Goal: Information Seeking & Learning: Learn about a topic

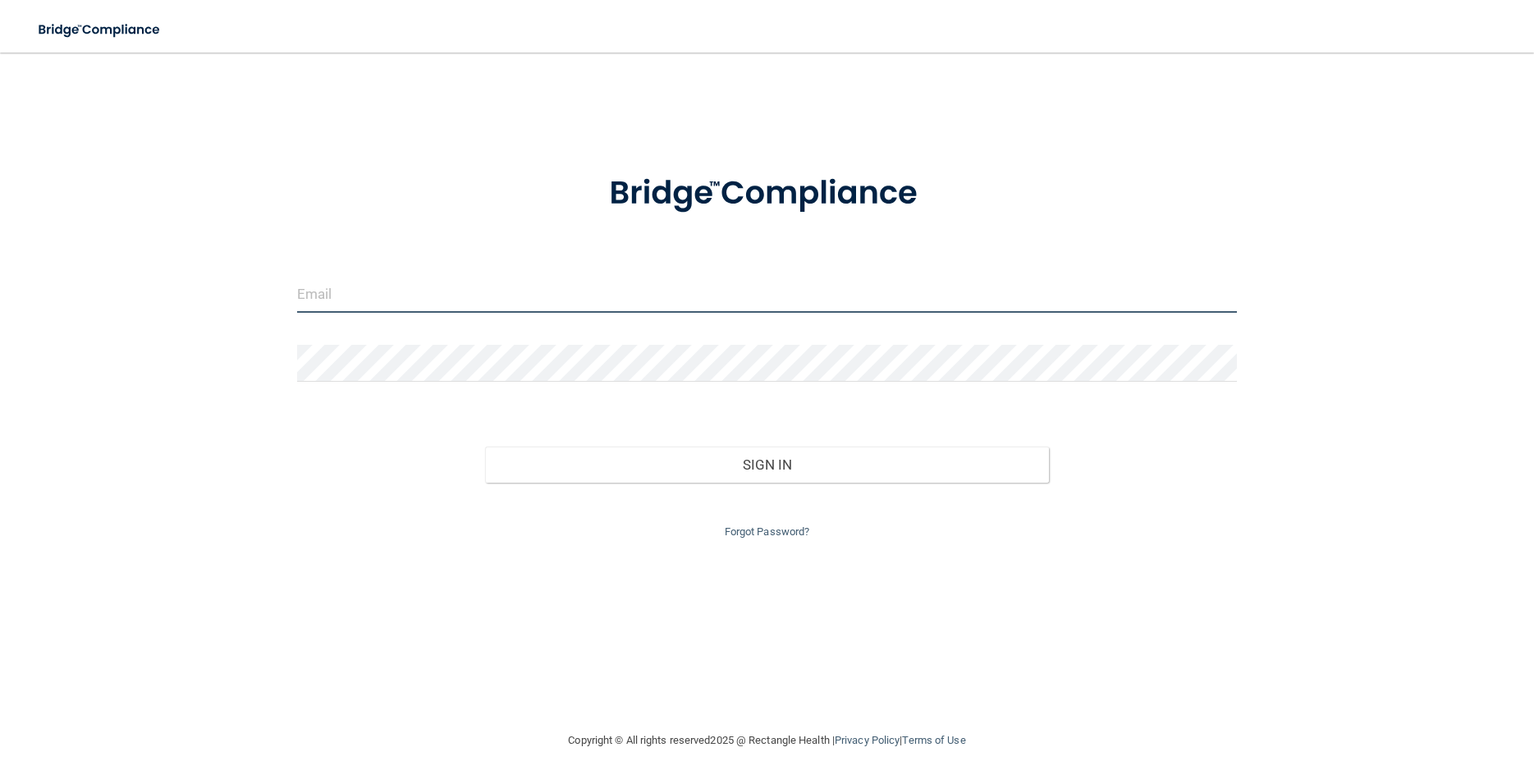
click at [424, 304] on input "email" at bounding box center [767, 294] width 940 height 37
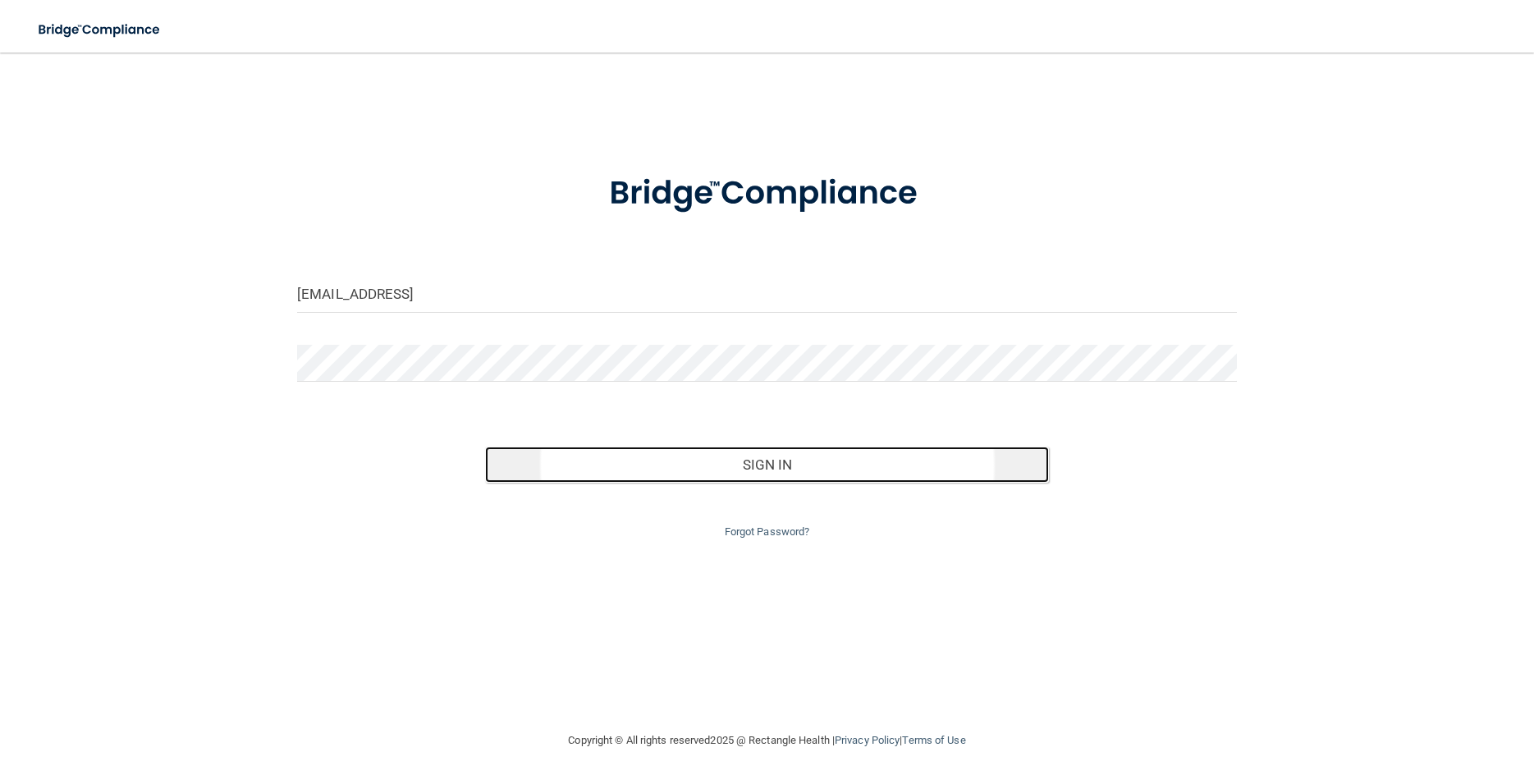
click at [665, 467] on button "Sign In" at bounding box center [767, 465] width 564 height 36
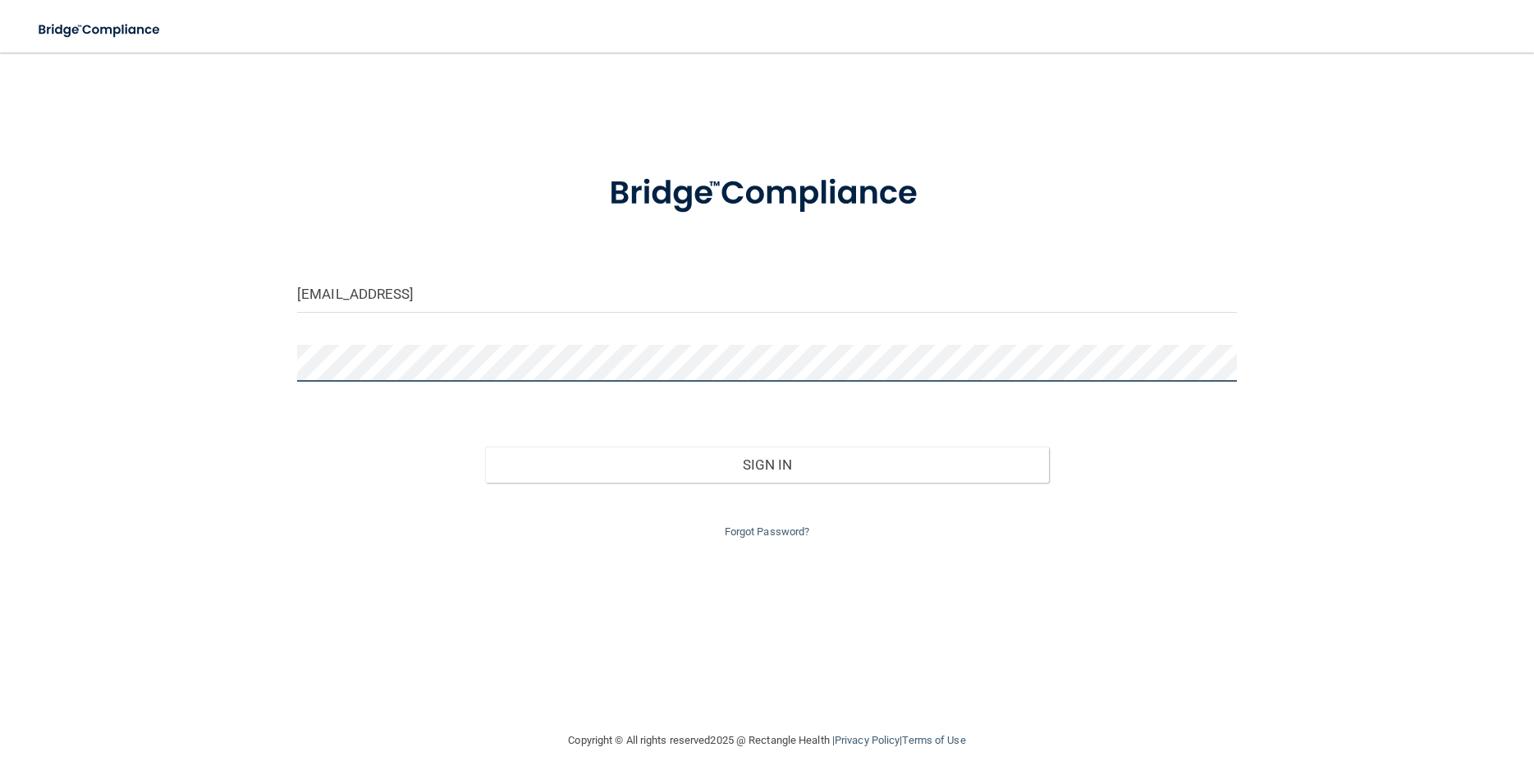
click at [485, 447] on button "Sign In" at bounding box center [767, 465] width 564 height 36
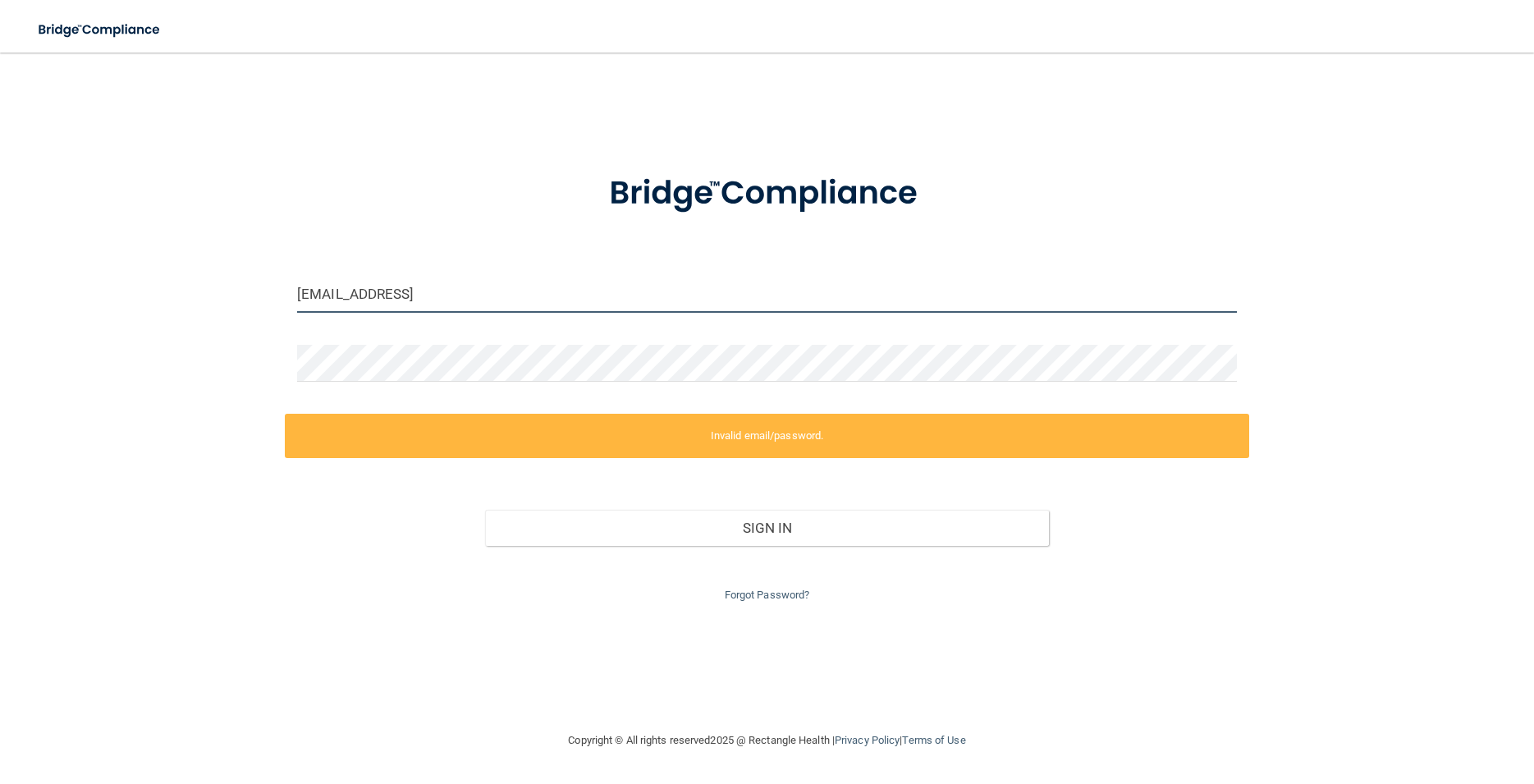
click at [456, 296] on input "[EMAIL_ADDRESS]" at bounding box center [767, 294] width 940 height 37
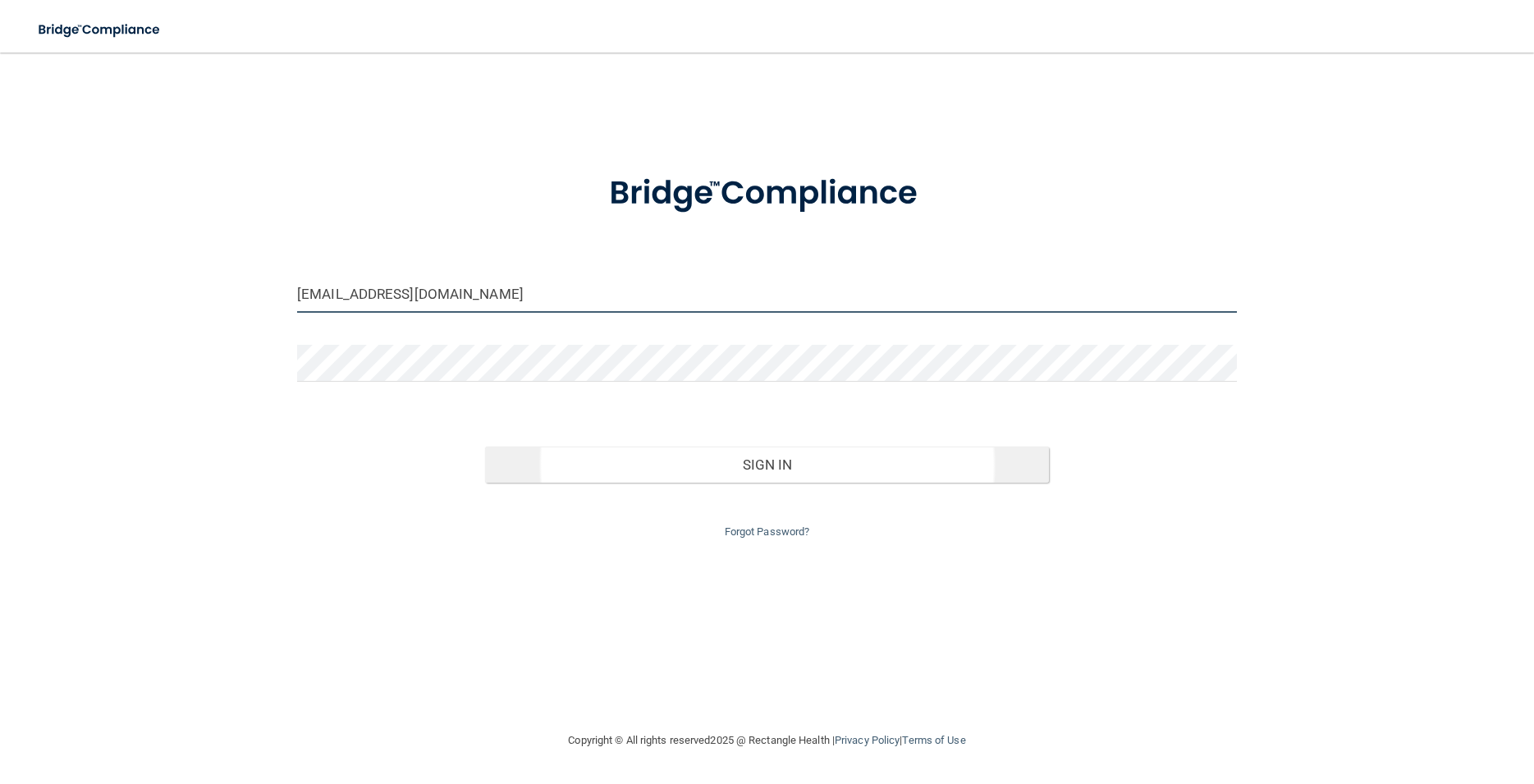
type input "[EMAIL_ADDRESS][DOMAIN_NAME]"
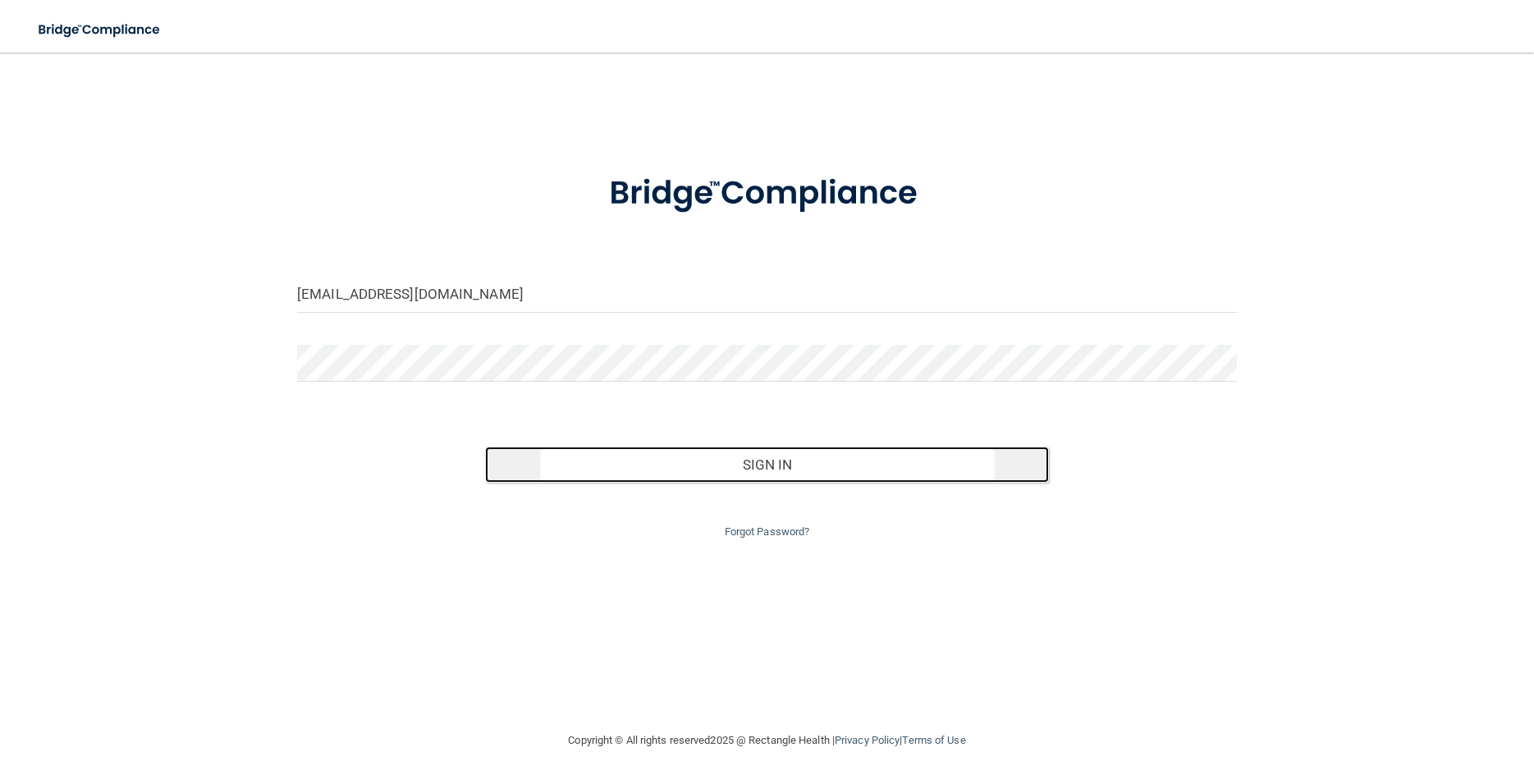
click at [607, 467] on button "Sign In" at bounding box center [767, 465] width 564 height 36
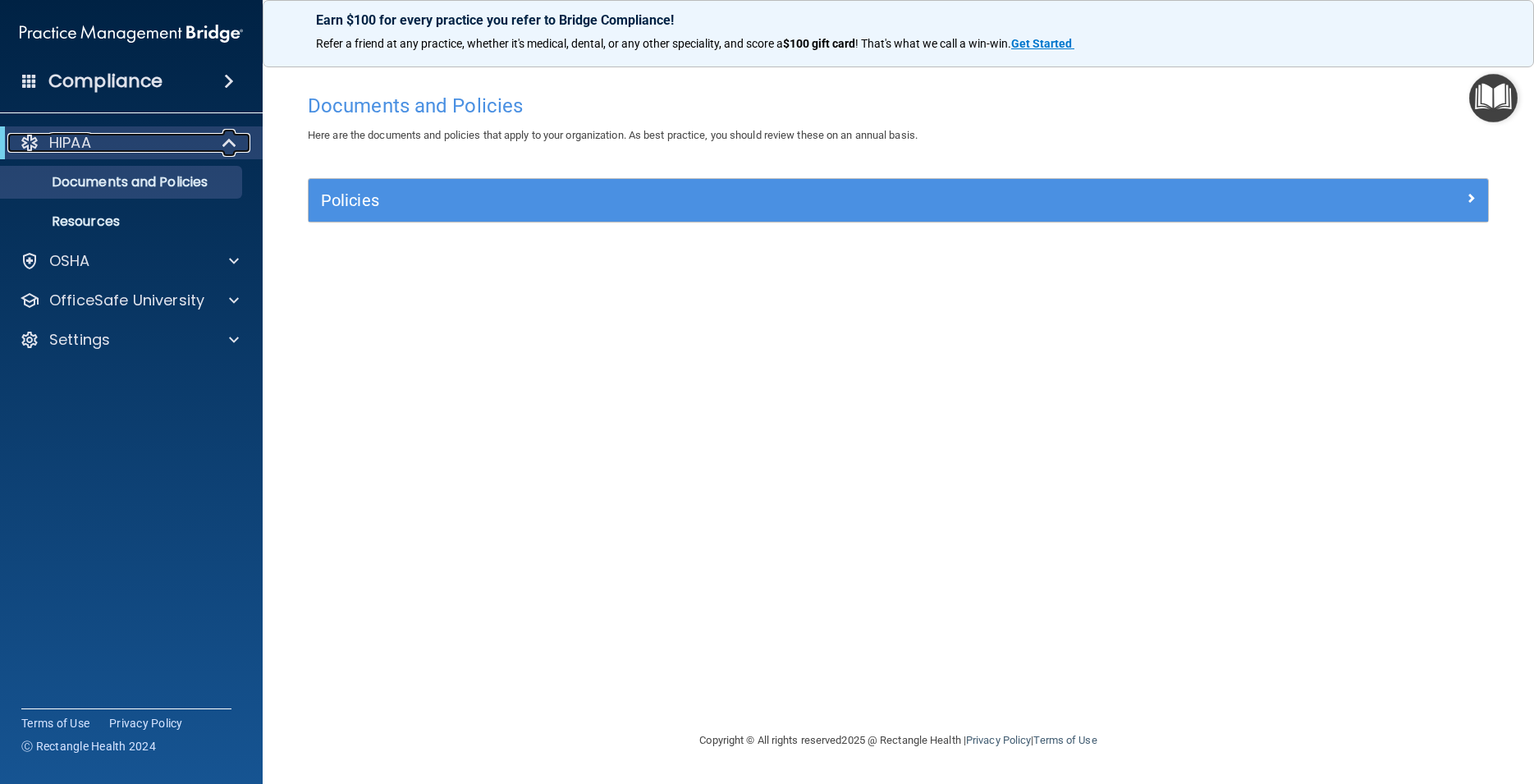
click at [235, 138] on span at bounding box center [230, 143] width 14 height 20
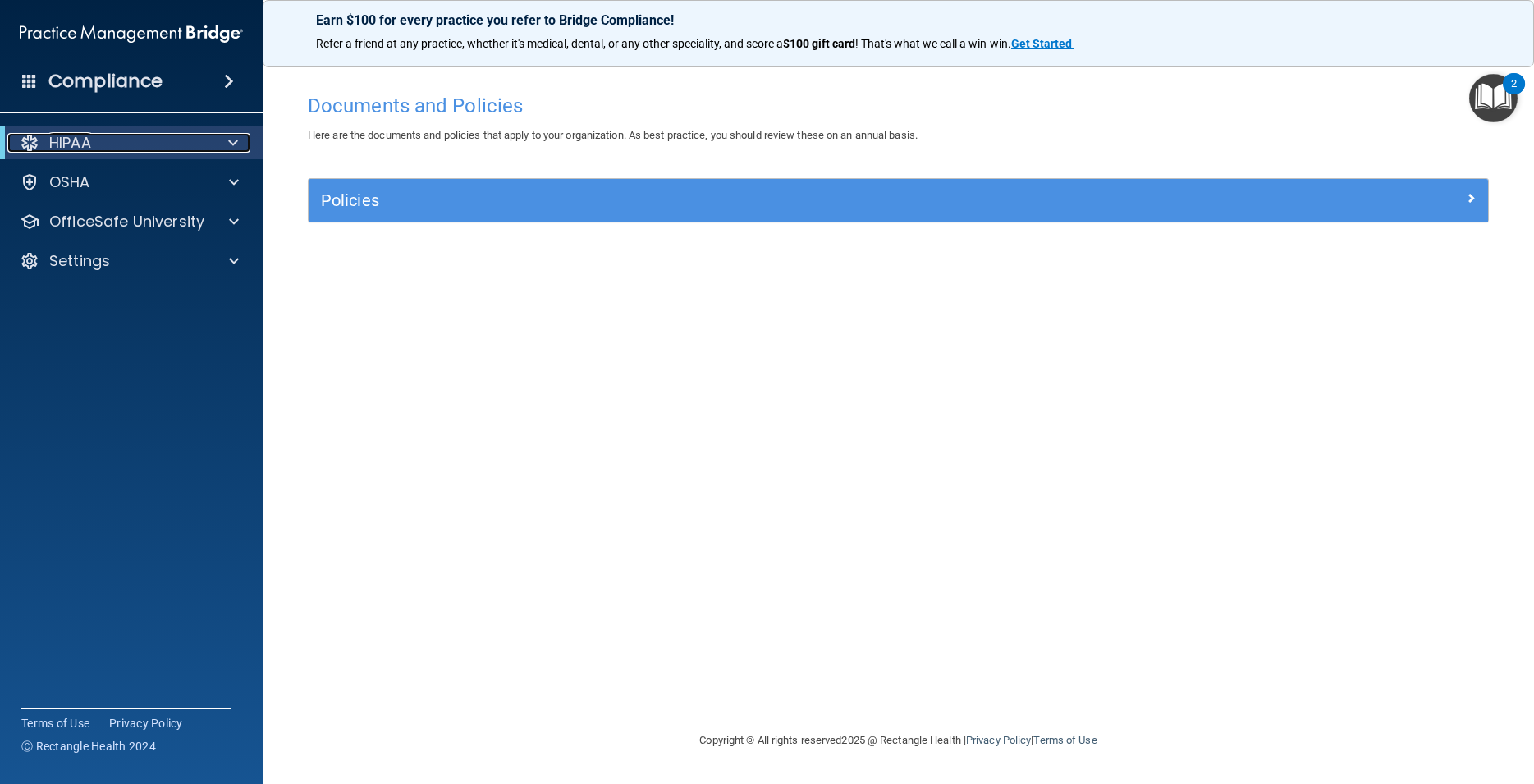
click at [235, 138] on span at bounding box center [233, 143] width 10 height 20
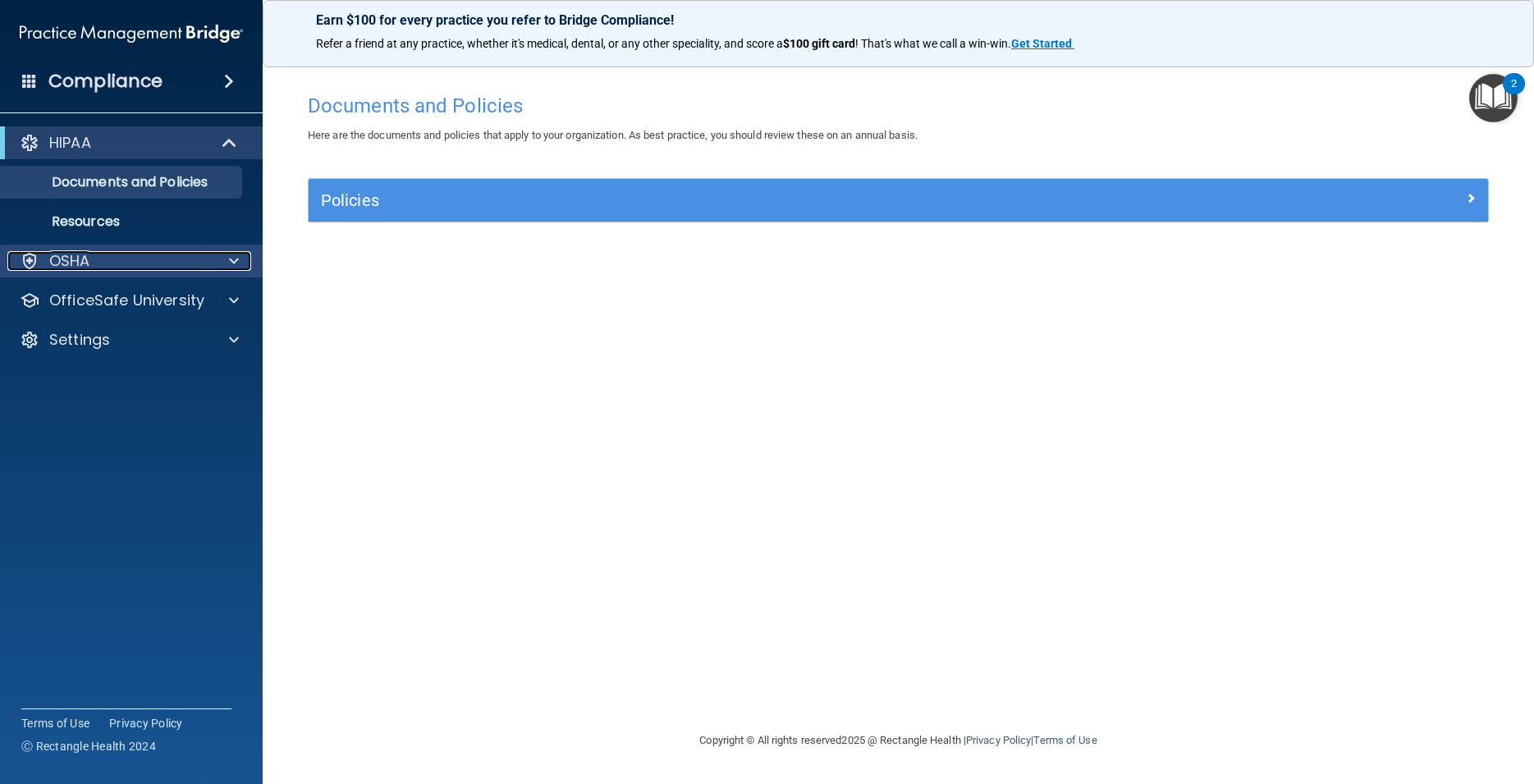
click at [228, 259] on div at bounding box center [232, 261] width 41 height 20
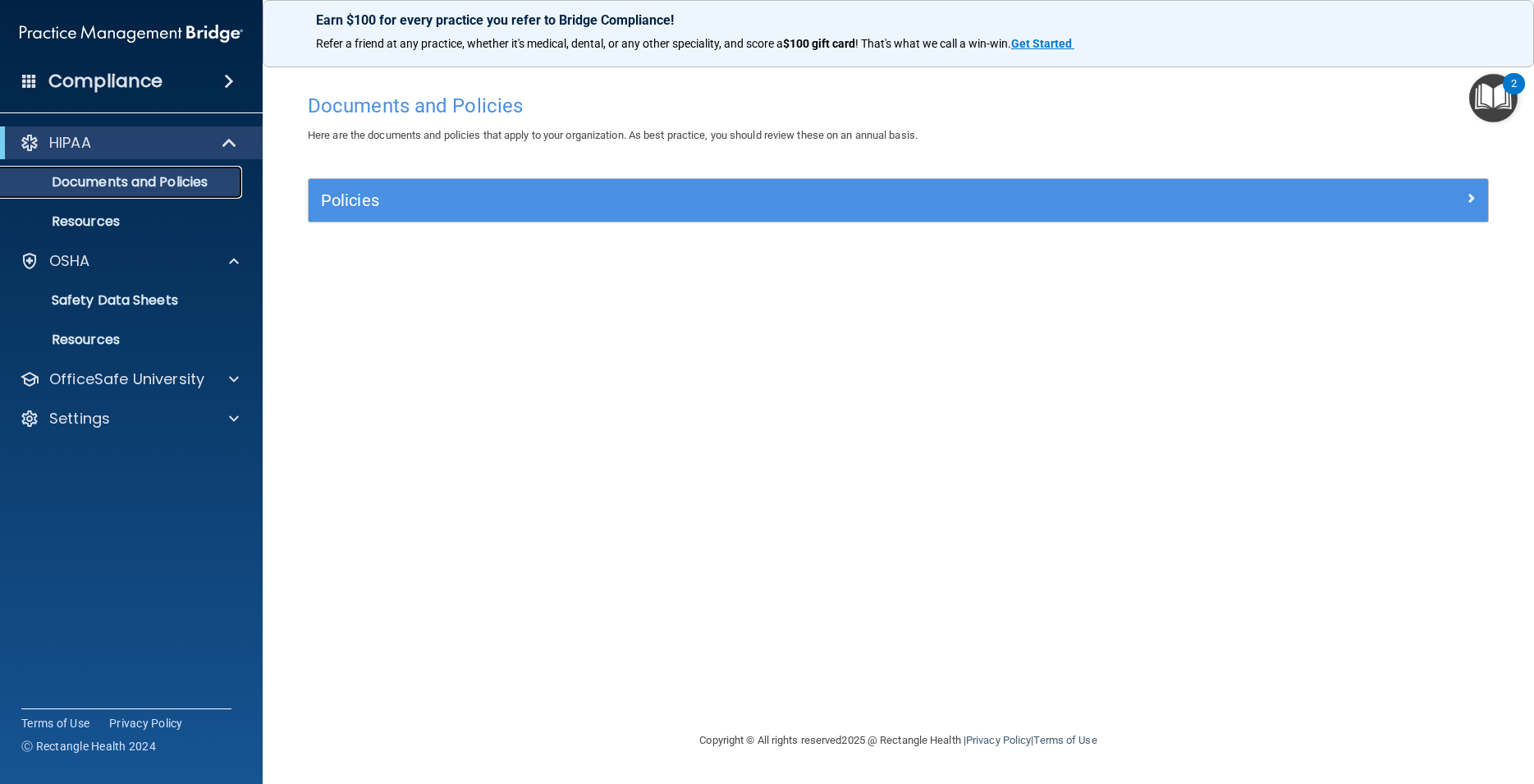
click at [223, 187] on p "Documents and Policies" at bounding box center [123, 182] width 224 height 17
click at [225, 80] on span at bounding box center [229, 81] width 10 height 20
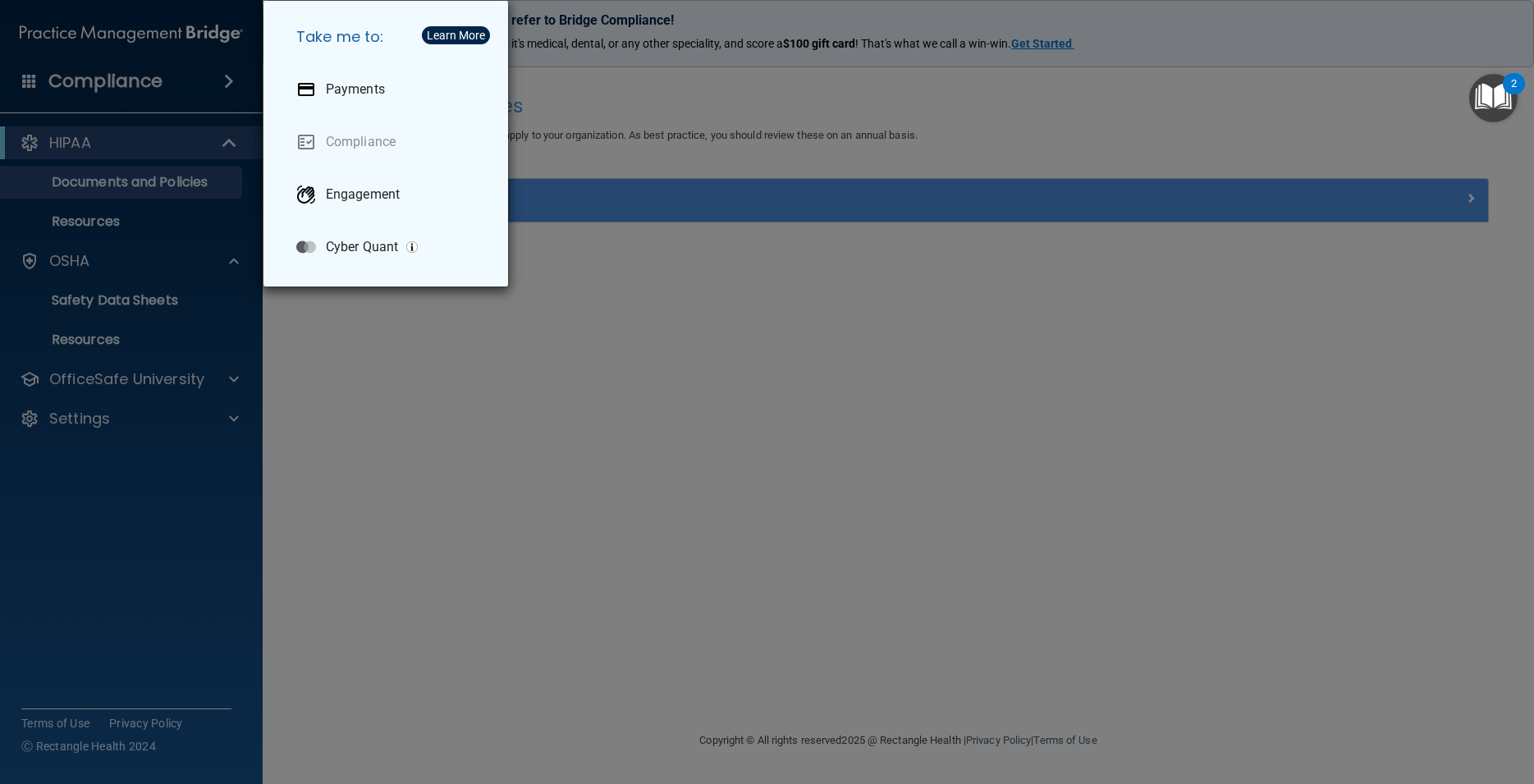
click at [225, 80] on div "Take me to: Payments Compliance Engagement Cyber Quant" at bounding box center [767, 392] width 1534 height 784
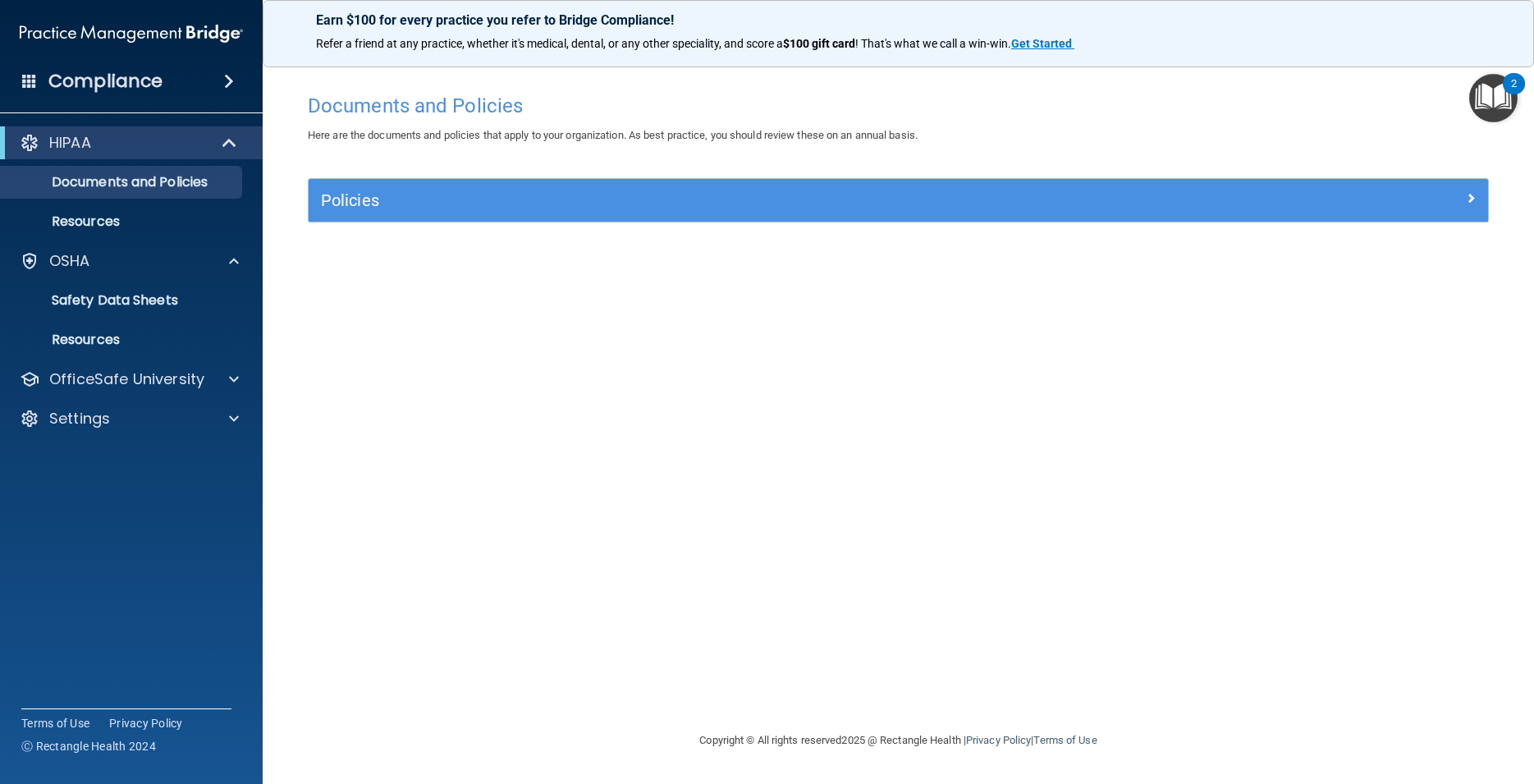
click at [31, 76] on span at bounding box center [30, 80] width 15 height 15
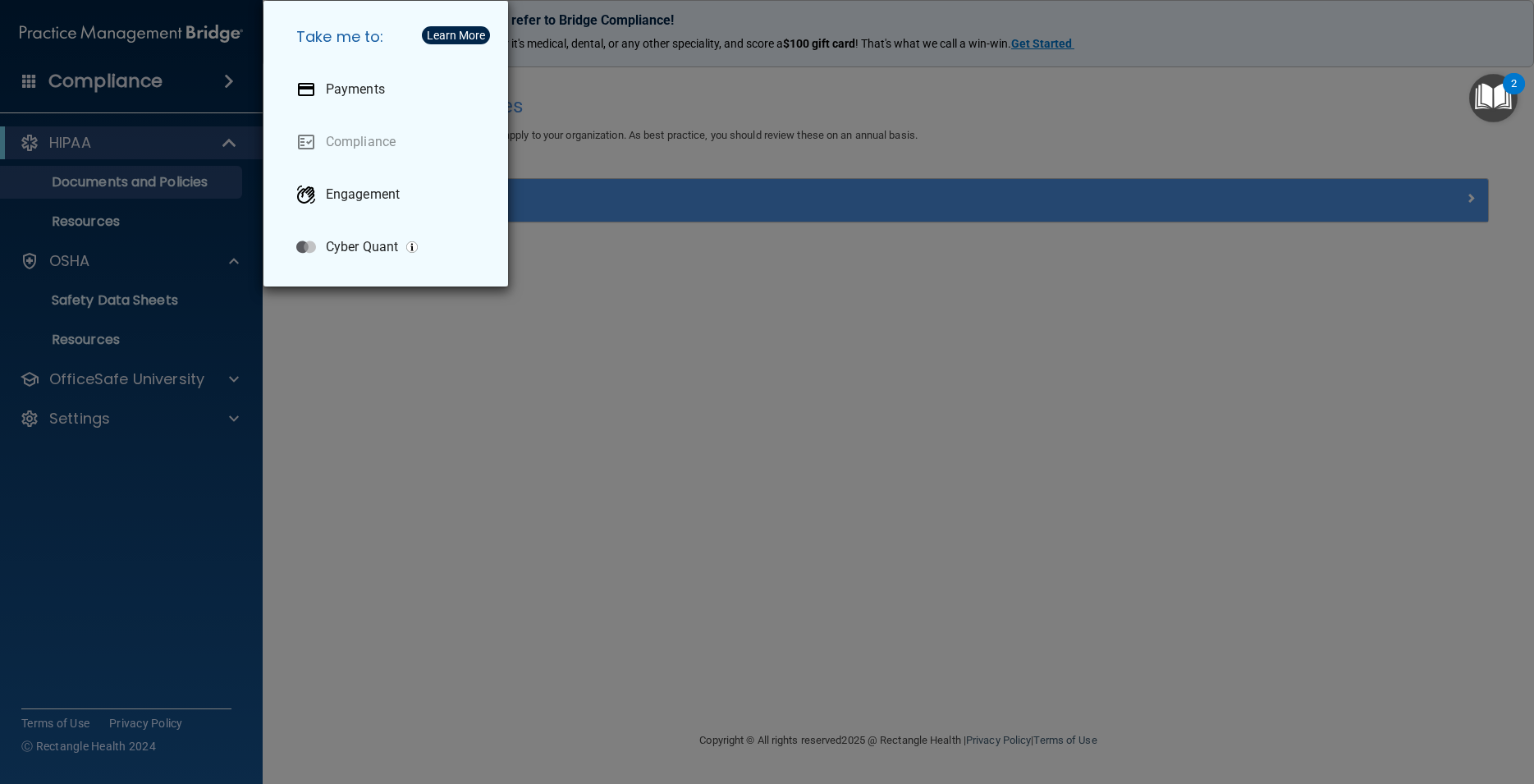
click at [179, 138] on div "Take me to: Payments Compliance Engagement Cyber Quant" at bounding box center [767, 392] width 1534 height 784
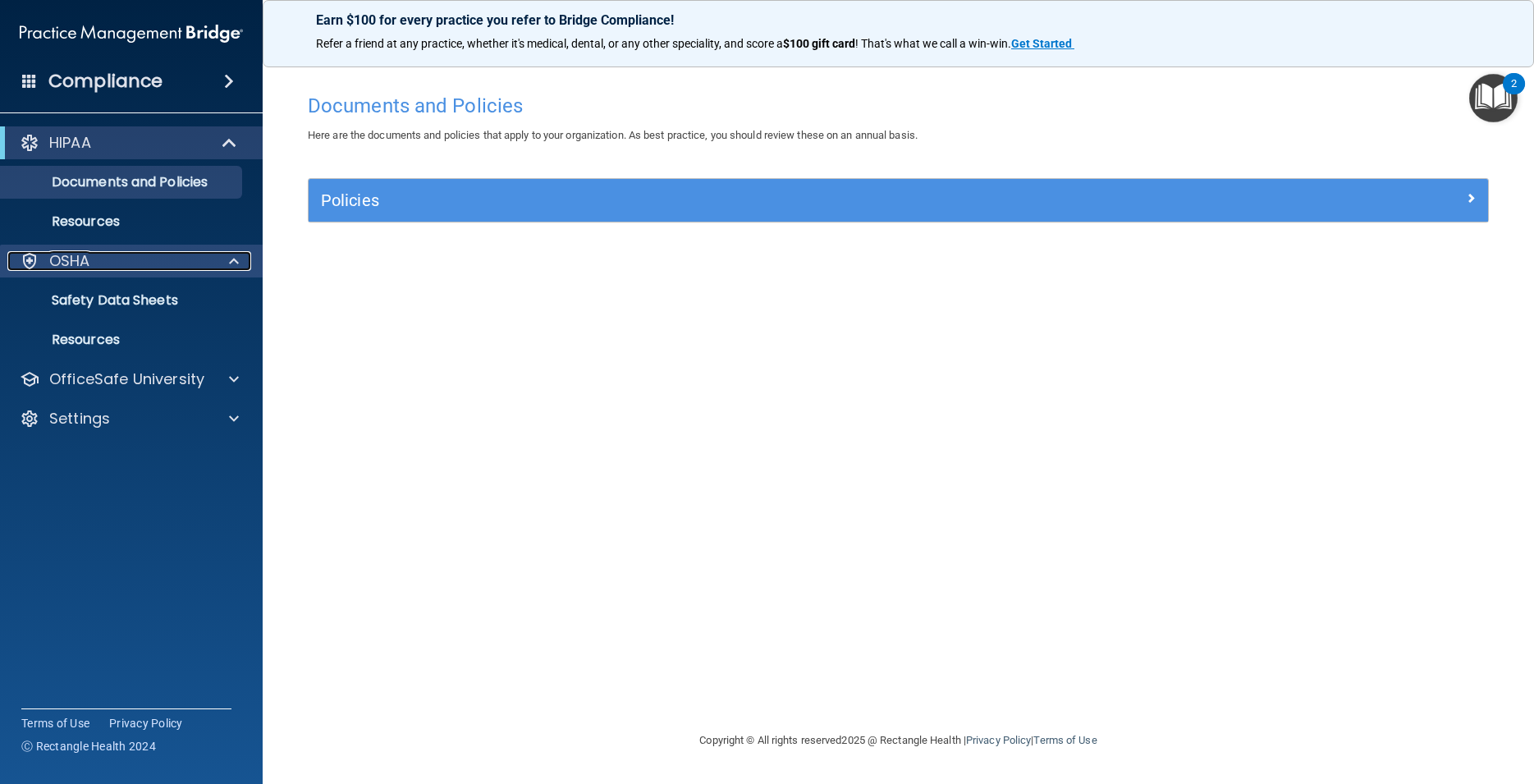
click at [230, 256] on span at bounding box center [234, 261] width 10 height 20
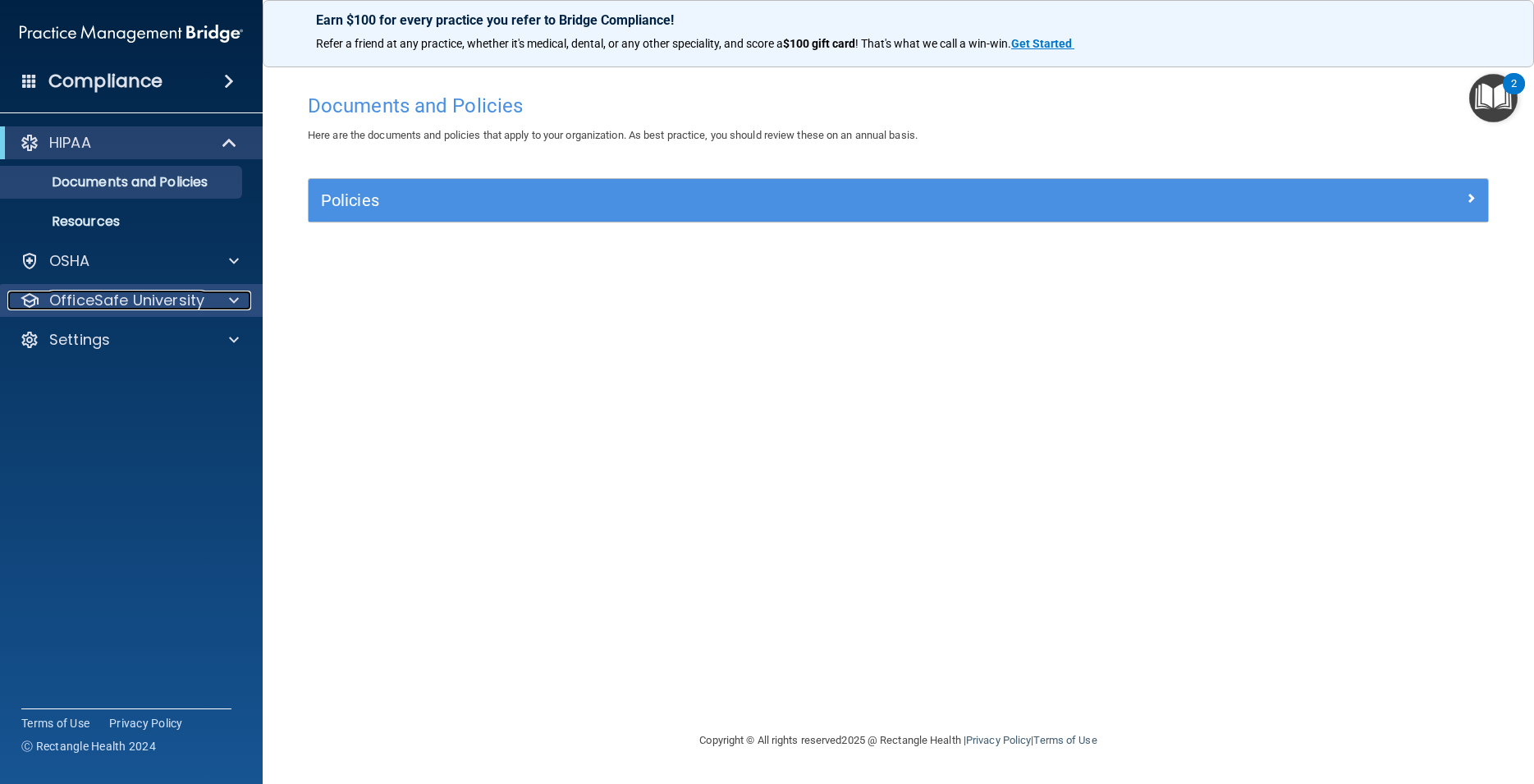
click at [228, 299] on div at bounding box center [232, 301] width 41 height 20
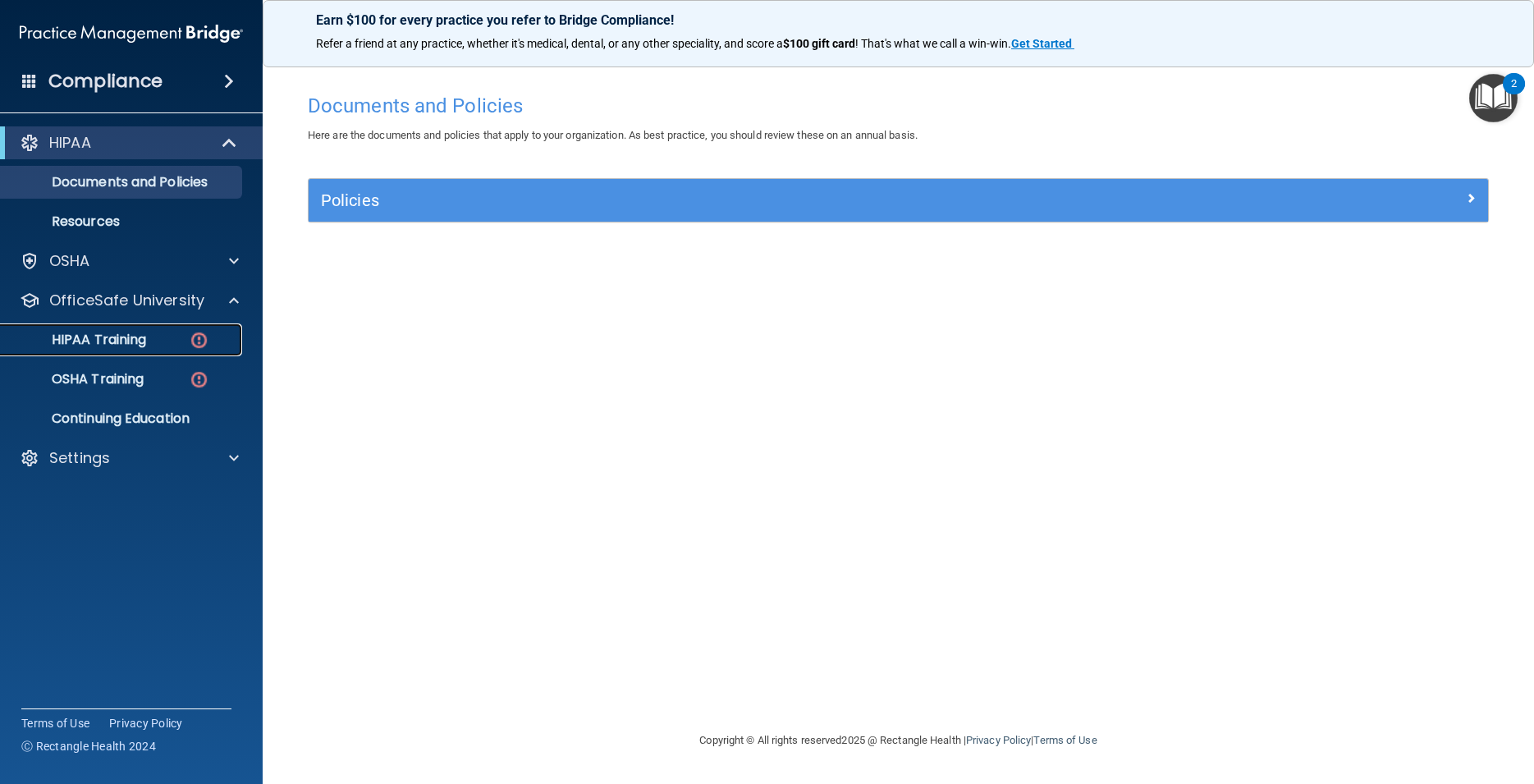
click at [204, 335] on img at bounding box center [199, 340] width 21 height 21
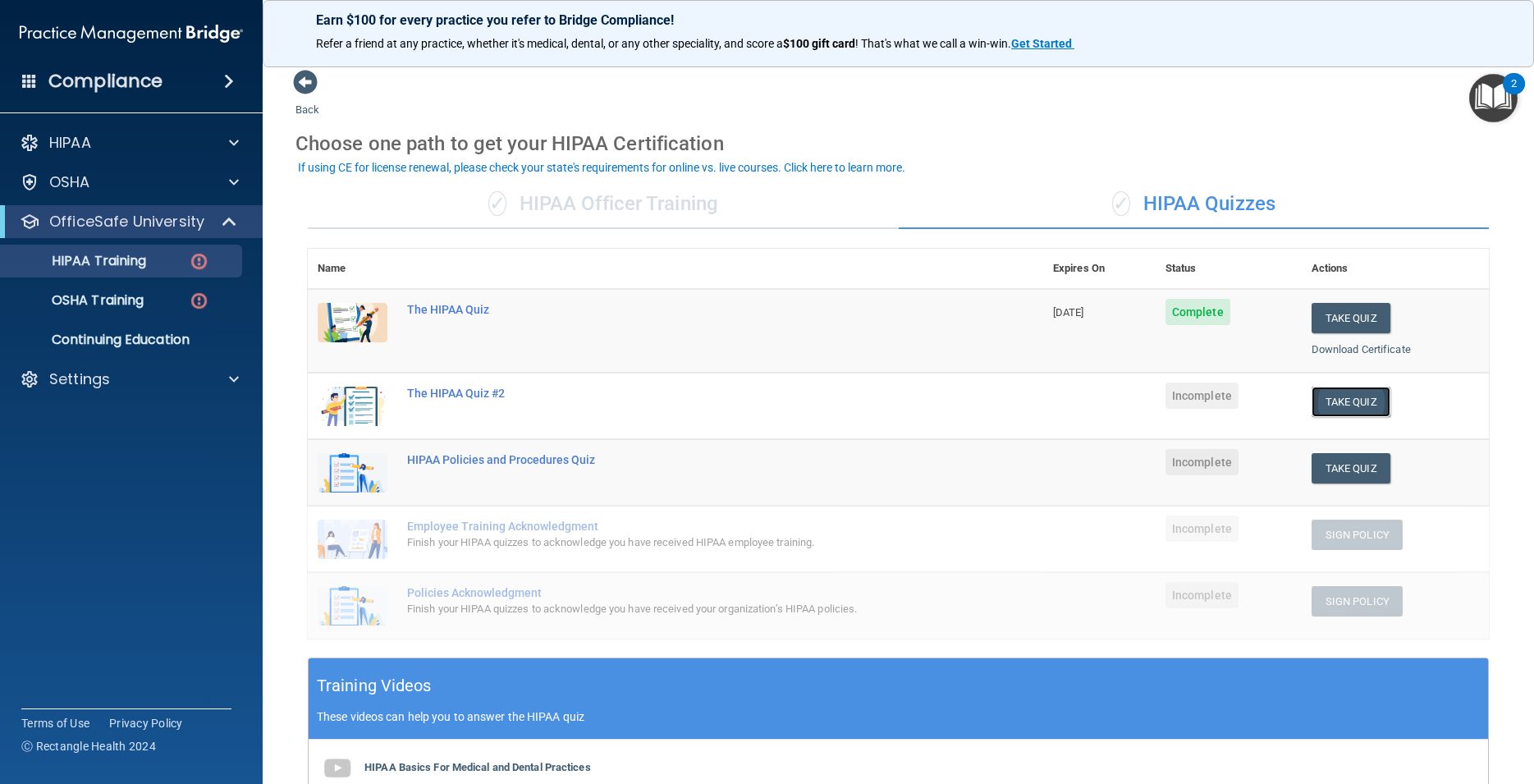
click at [1348, 397] on button "Take Quiz" at bounding box center [1351, 401] width 79 height 31
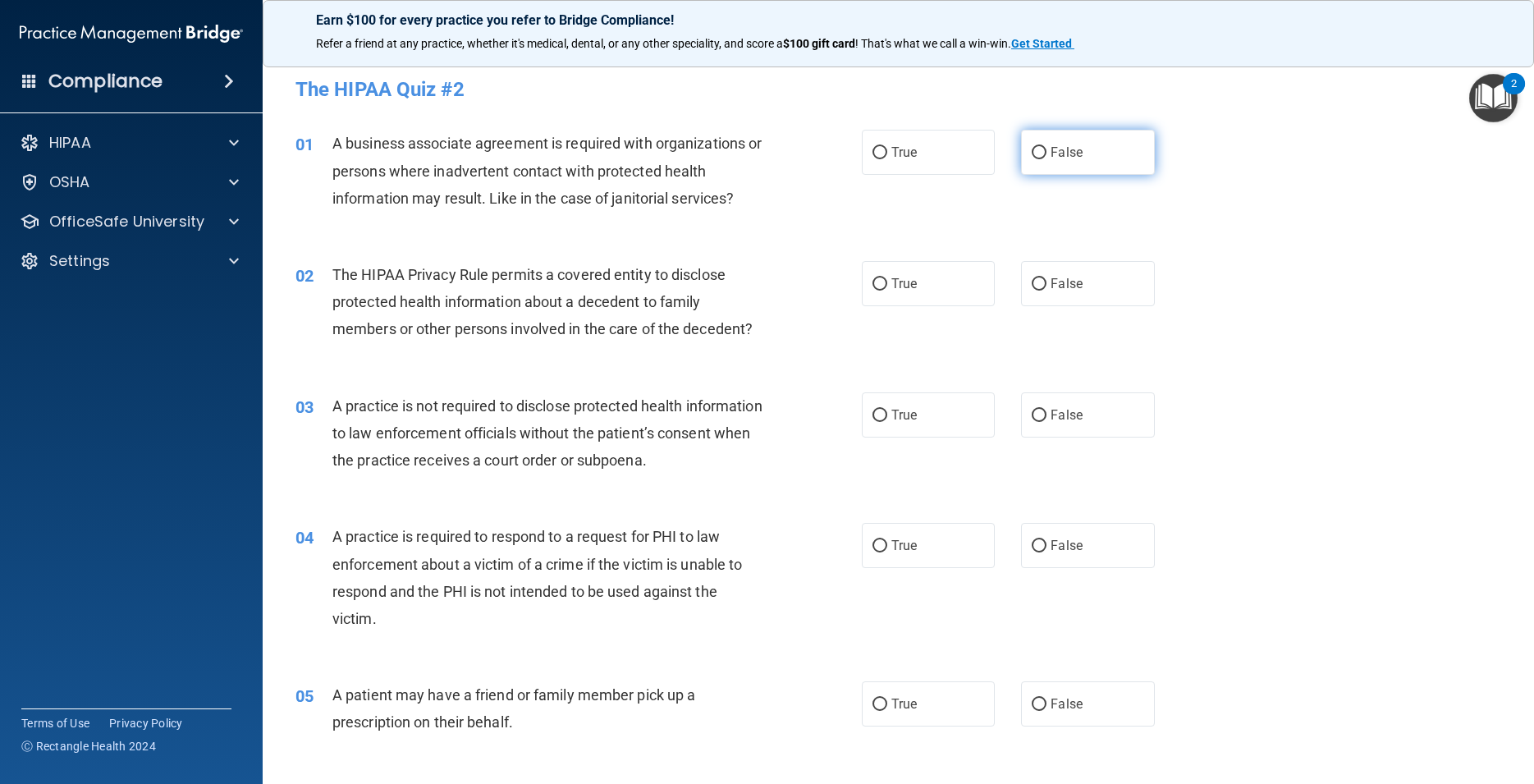
click at [1037, 146] on label "False" at bounding box center [1087, 152] width 133 height 45
click at [1037, 147] on input "False" at bounding box center [1039, 152] width 15 height 12
radio input "true"
click at [897, 291] on span "True" at bounding box center [904, 283] width 26 height 16
click at [888, 291] on input "True" at bounding box center [880, 284] width 15 height 12
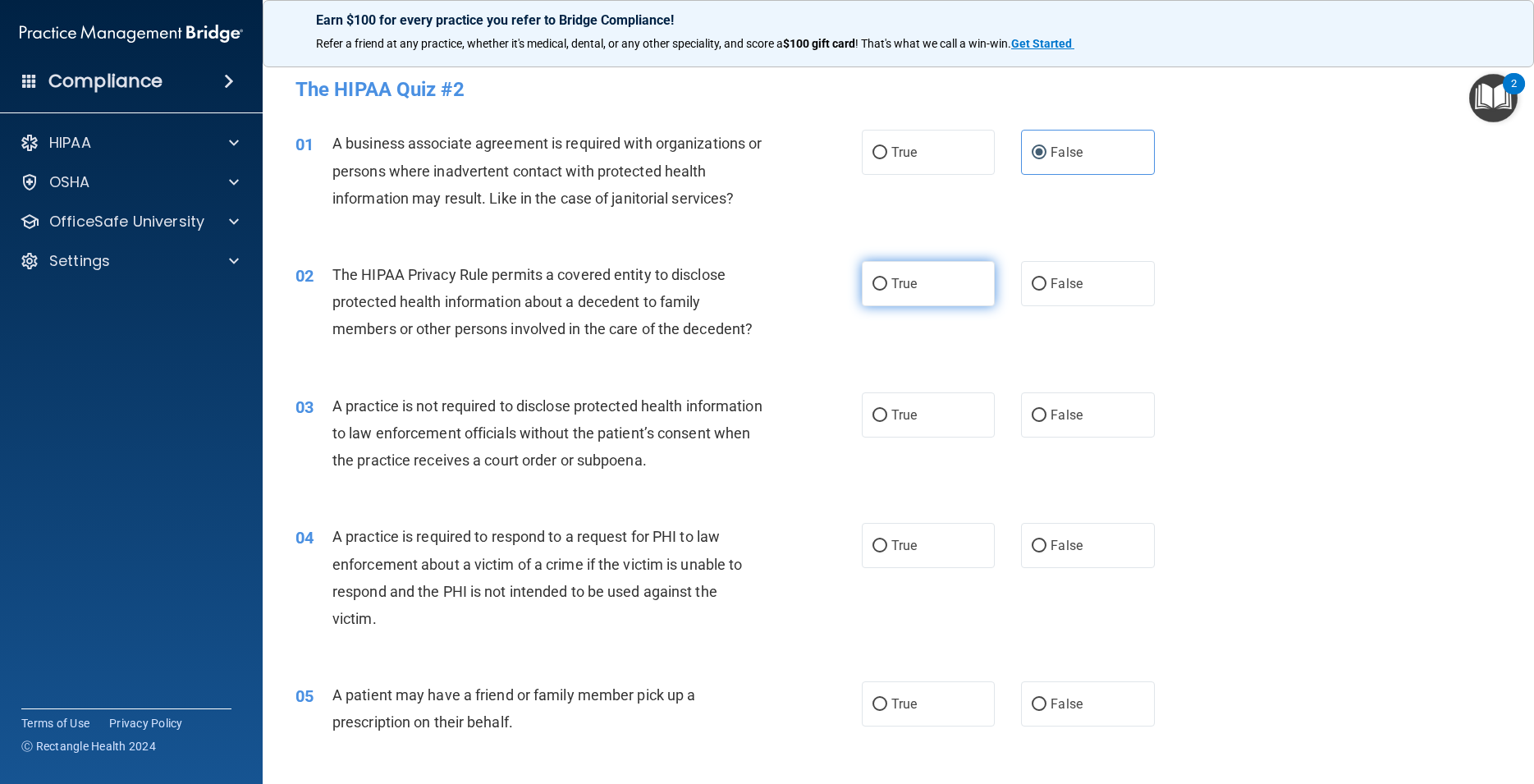
radio input "true"
click at [1021, 419] on label "False" at bounding box center [1087, 414] width 133 height 45
click at [1032, 419] on input "False" at bounding box center [1039, 415] width 15 height 12
radio input "true"
click at [883, 549] on label "True" at bounding box center [928, 545] width 133 height 45
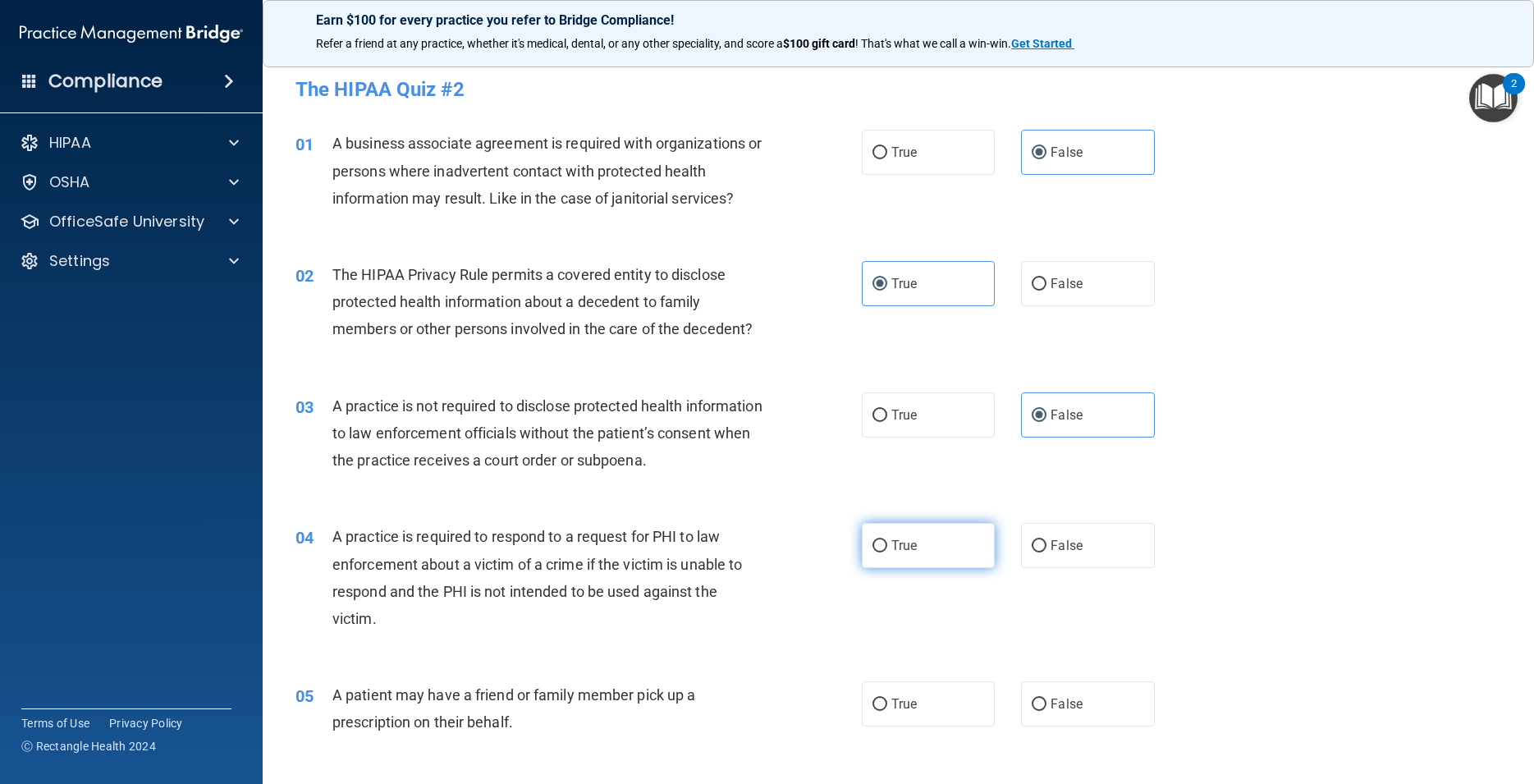
click at [883, 549] on input "True" at bounding box center [880, 546] width 15 height 12
radio input "true"
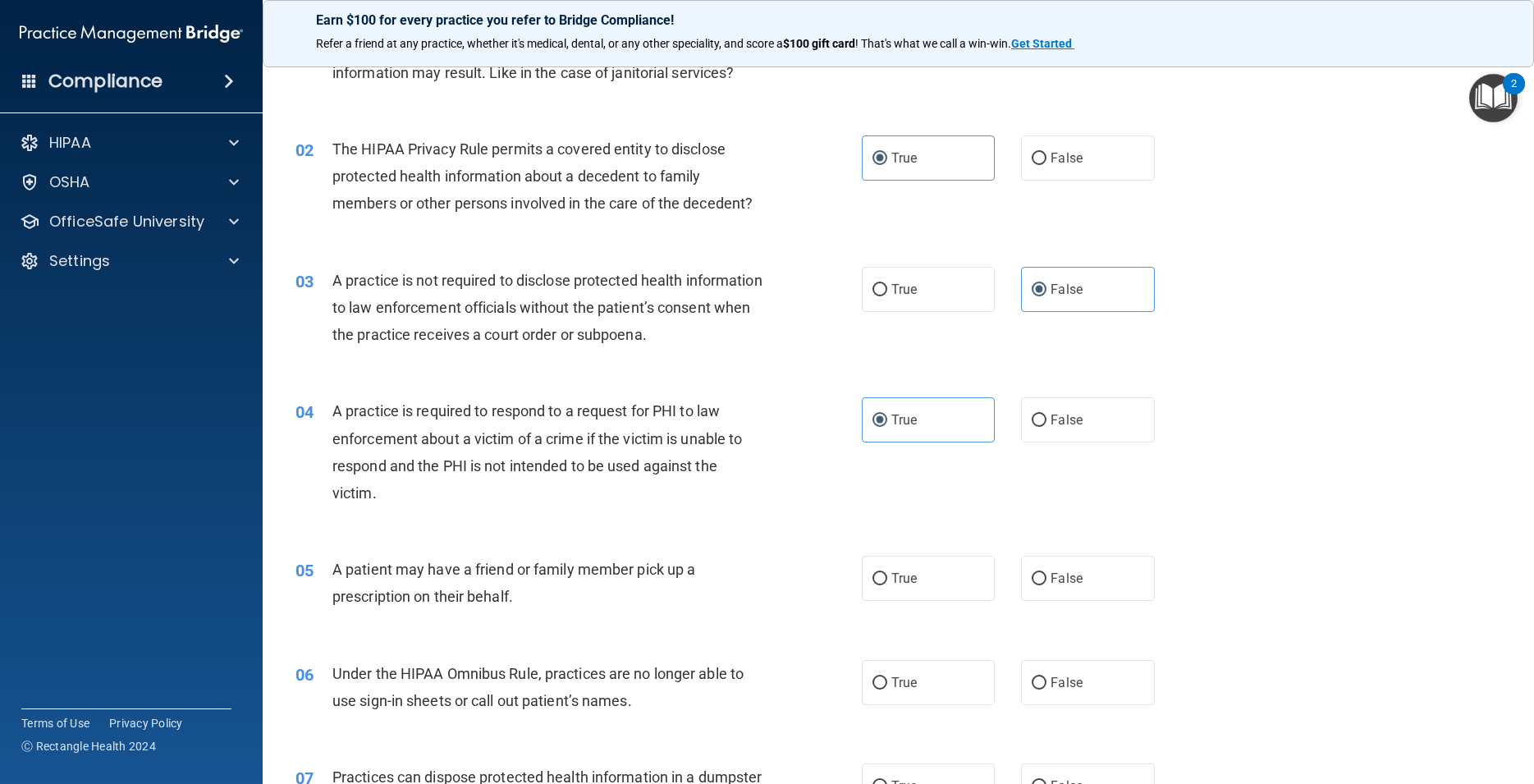
scroll to position [148, 0]
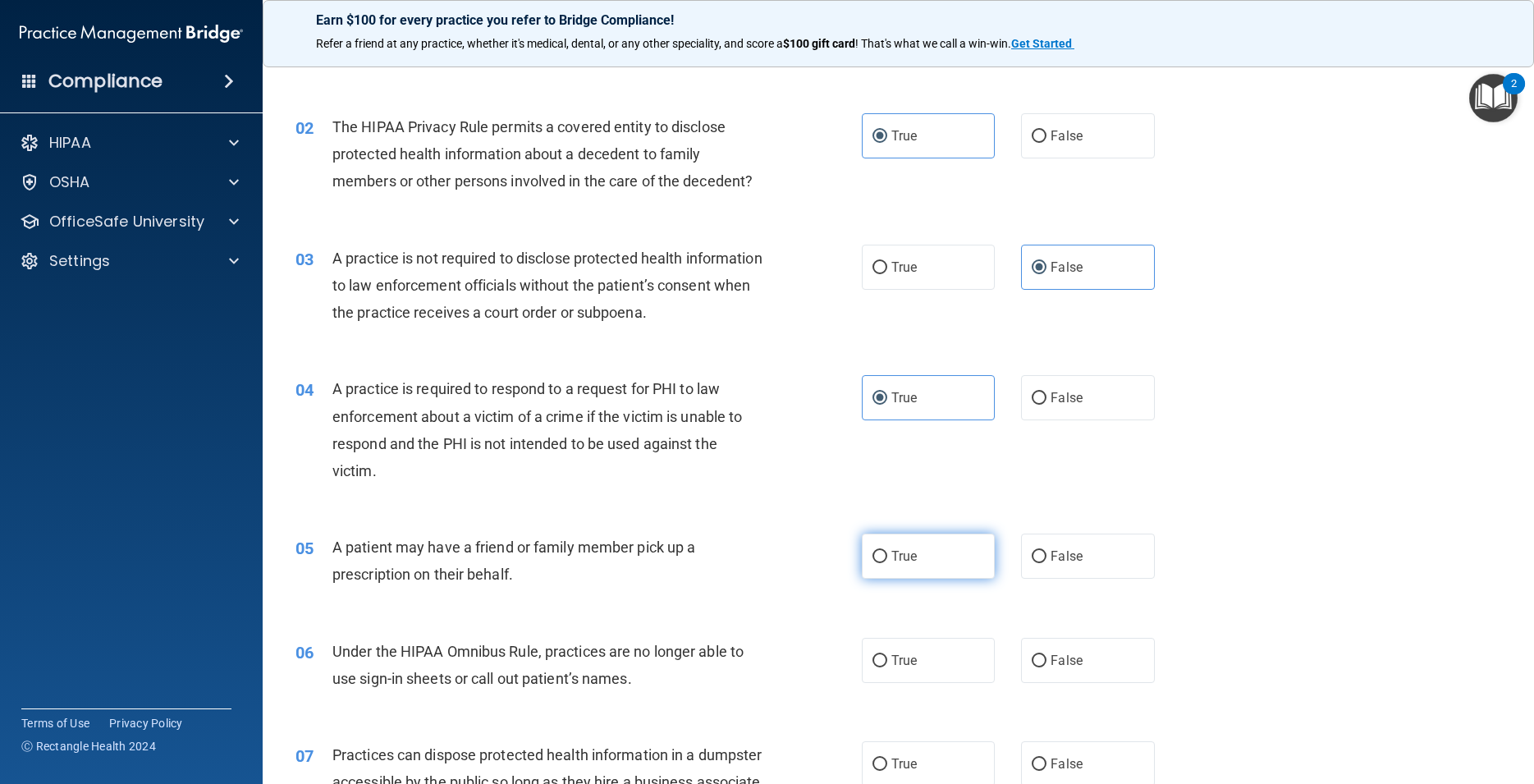
click at [910, 567] on label "True" at bounding box center [928, 556] width 133 height 45
click at [888, 563] on input "True" at bounding box center [880, 557] width 15 height 12
radio input "true"
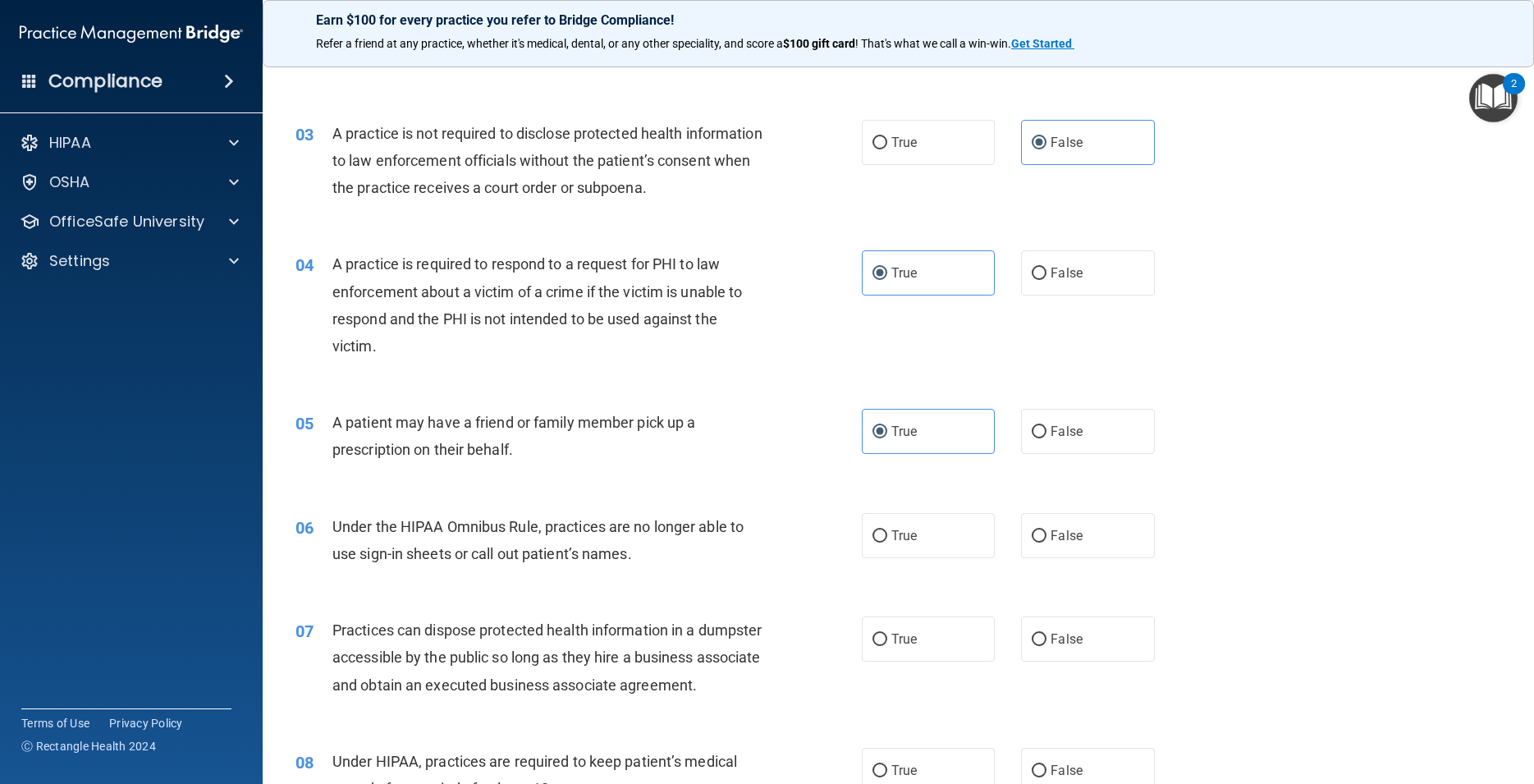
scroll to position [296, 0]
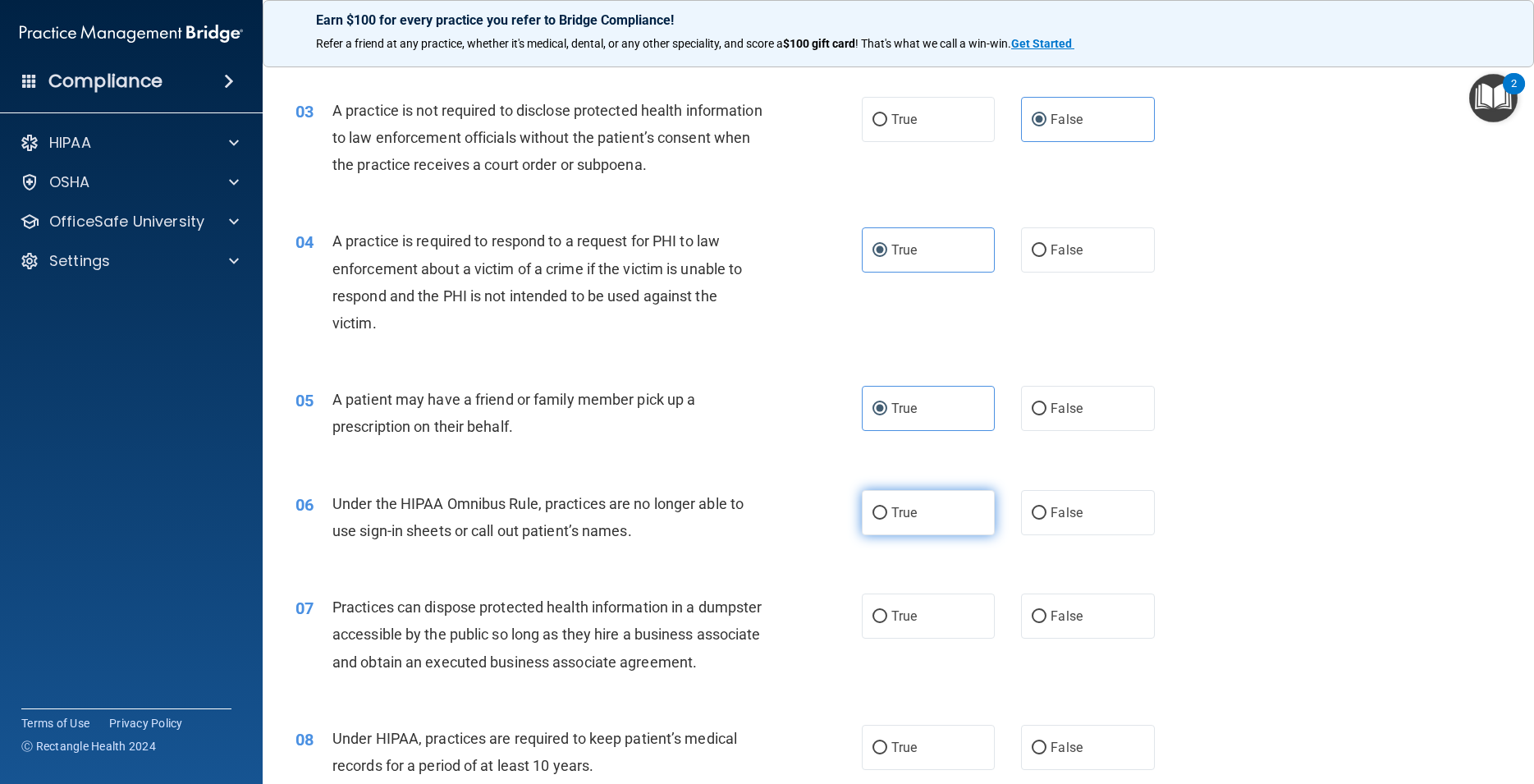
click at [919, 520] on label "True" at bounding box center [928, 512] width 133 height 45
click at [888, 520] on input "True" at bounding box center [880, 513] width 15 height 12
radio input "true"
click at [1039, 520] on label "False" at bounding box center [1087, 512] width 133 height 45
click at [1039, 520] on input "False" at bounding box center [1039, 513] width 15 height 12
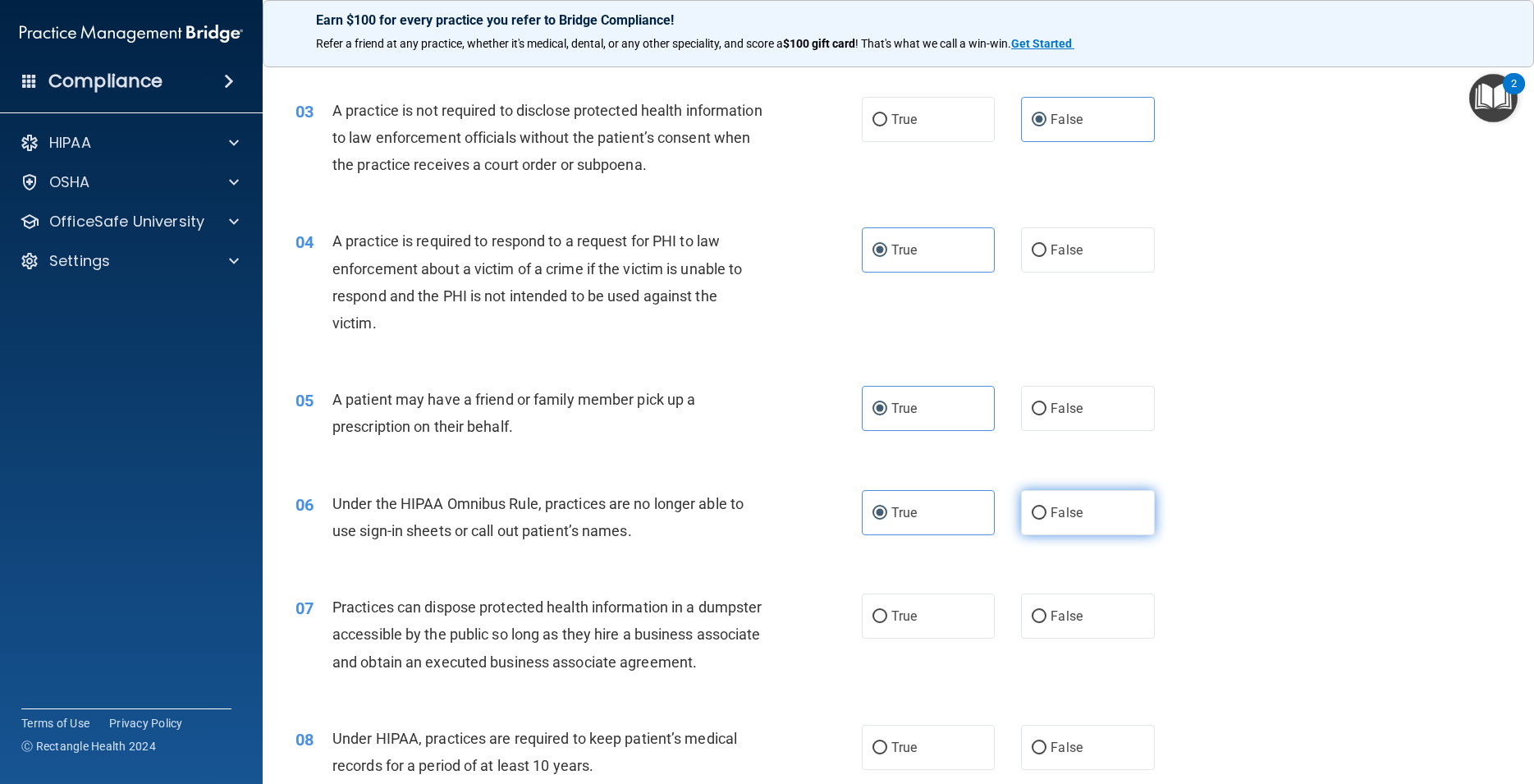
radio input "true"
radio input "false"
click at [1057, 617] on span "False" at bounding box center [1067, 616] width 32 height 16
click at [1047, 617] on input "False" at bounding box center [1039, 617] width 15 height 12
radio input "true"
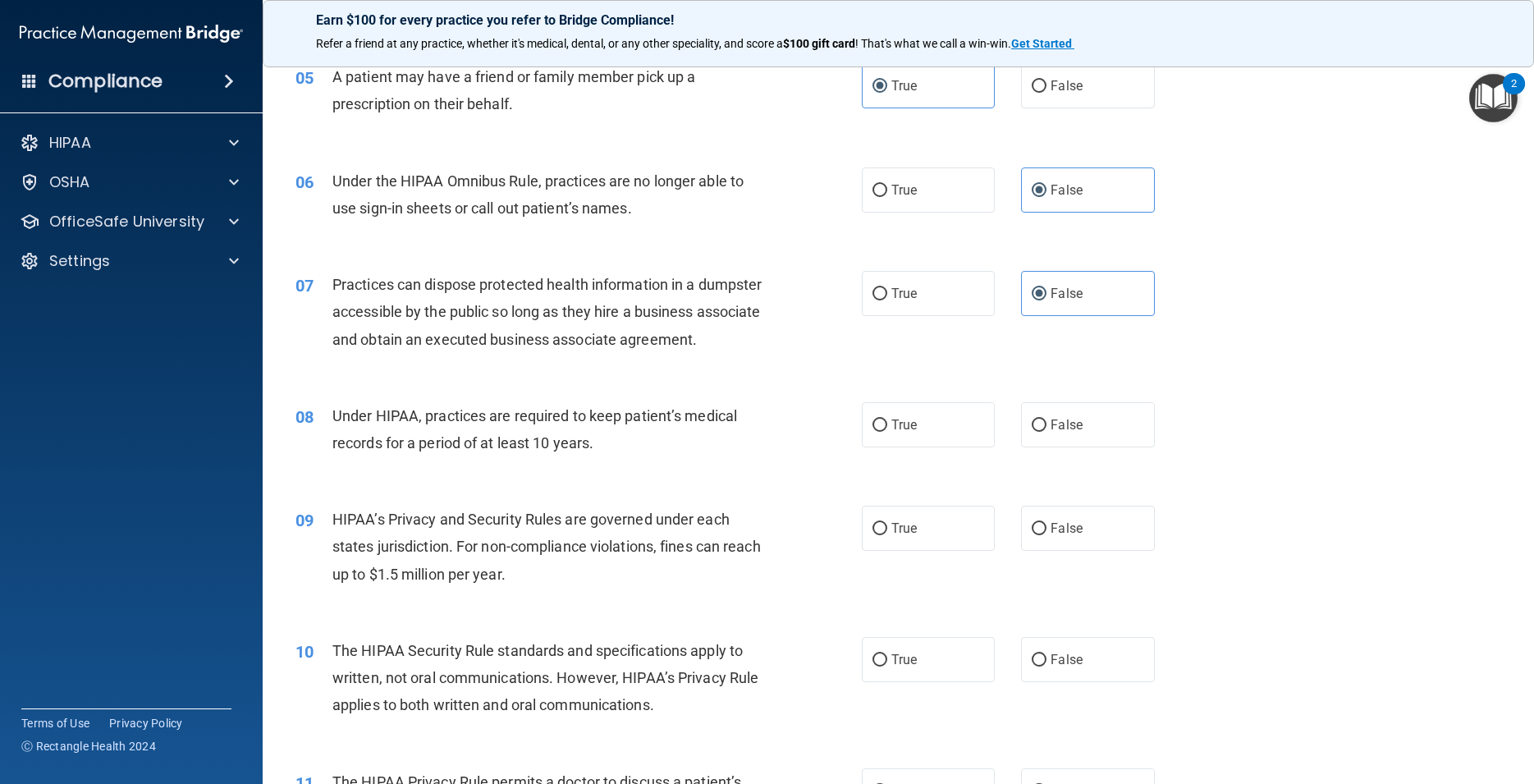
scroll to position [812, 0]
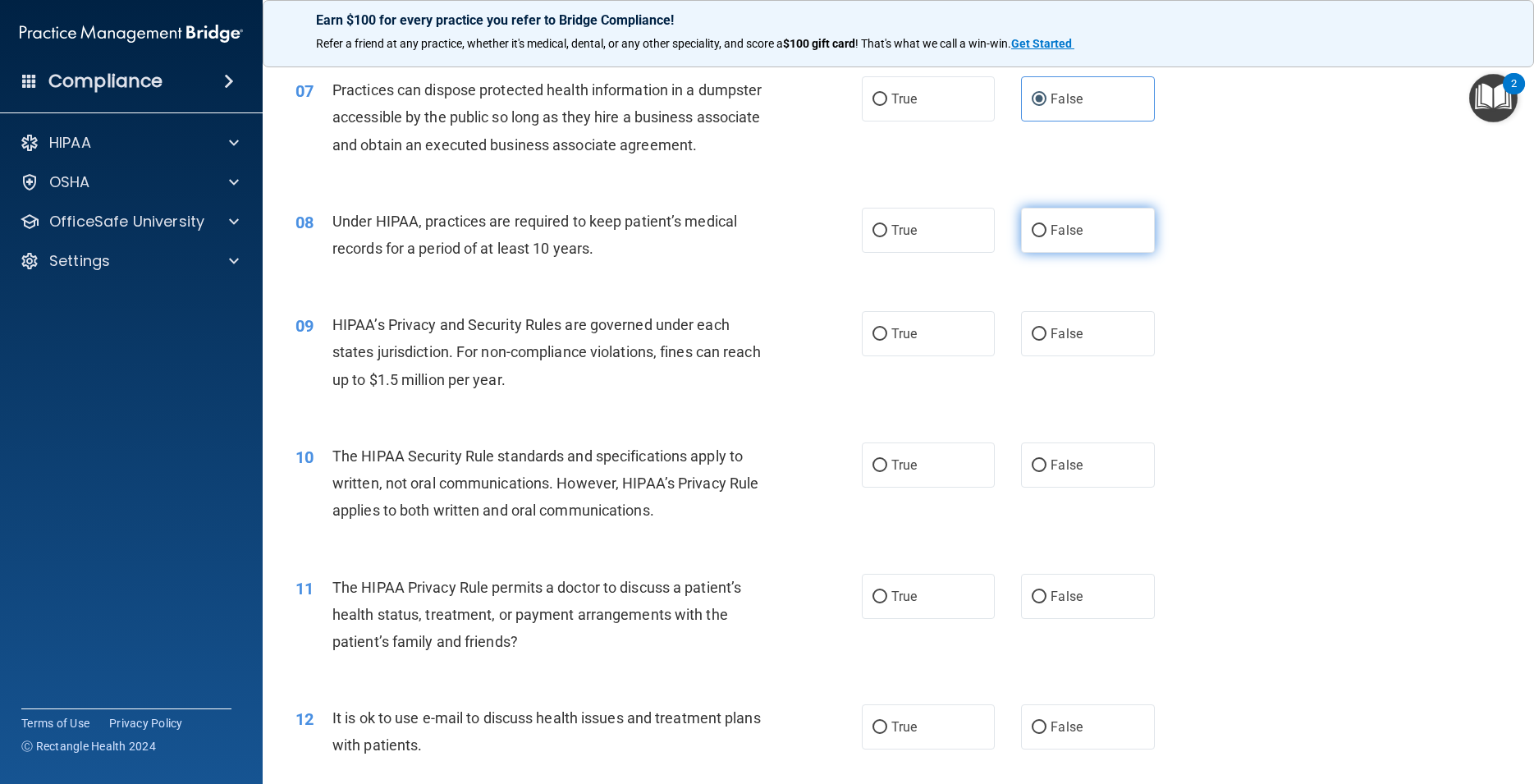
click at [1077, 253] on label "False" at bounding box center [1087, 230] width 133 height 45
click at [1047, 237] on input "False" at bounding box center [1039, 230] width 15 height 12
radio input "true"
click at [1062, 350] on label "False" at bounding box center [1087, 333] width 133 height 45
click at [1047, 341] on input "False" at bounding box center [1039, 334] width 15 height 12
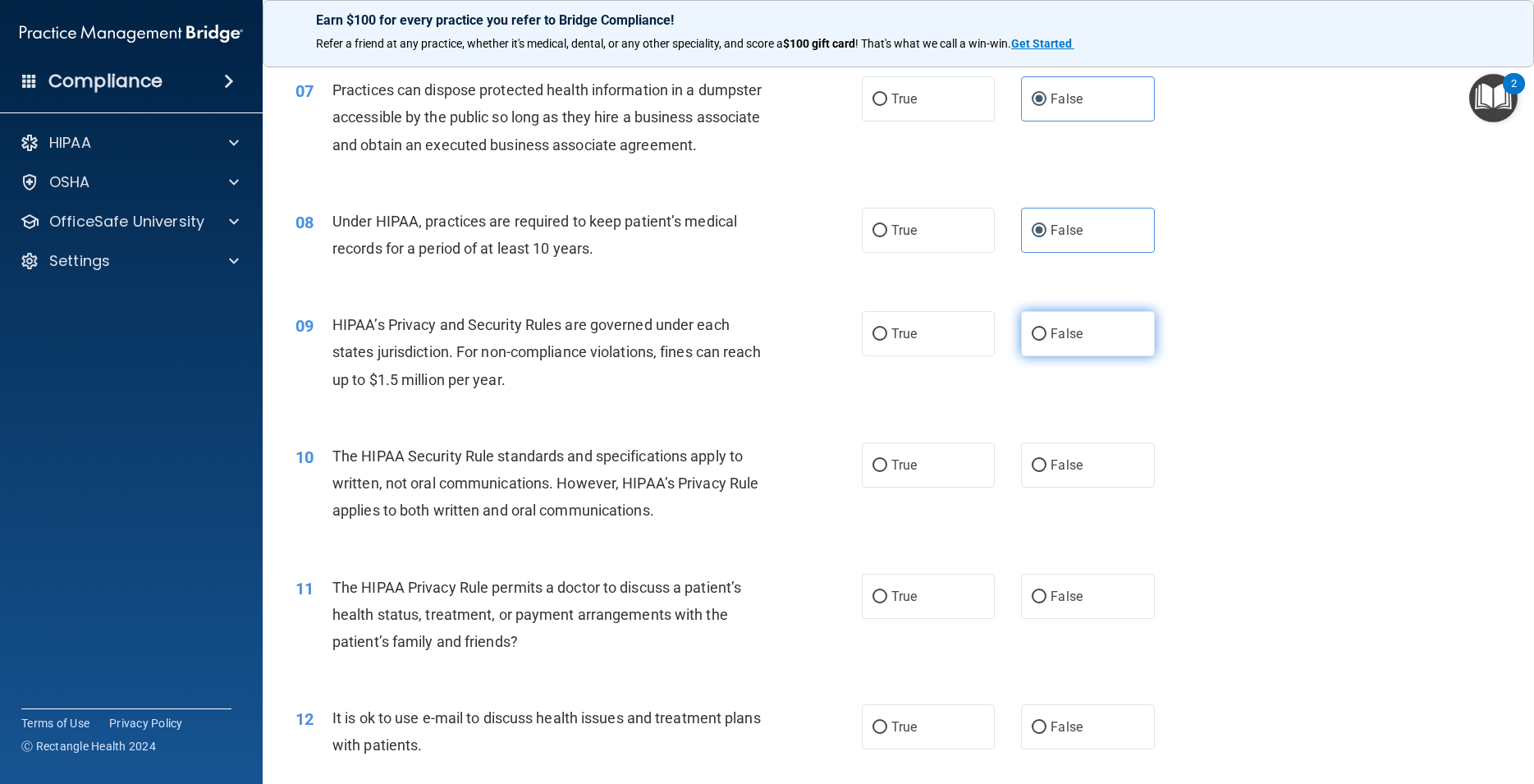
radio input "true"
click at [892, 472] on span "True" at bounding box center [904, 465] width 26 height 16
click at [888, 472] on input "True" at bounding box center [880, 466] width 15 height 12
radio input "true"
click at [909, 612] on label "True" at bounding box center [928, 596] width 133 height 45
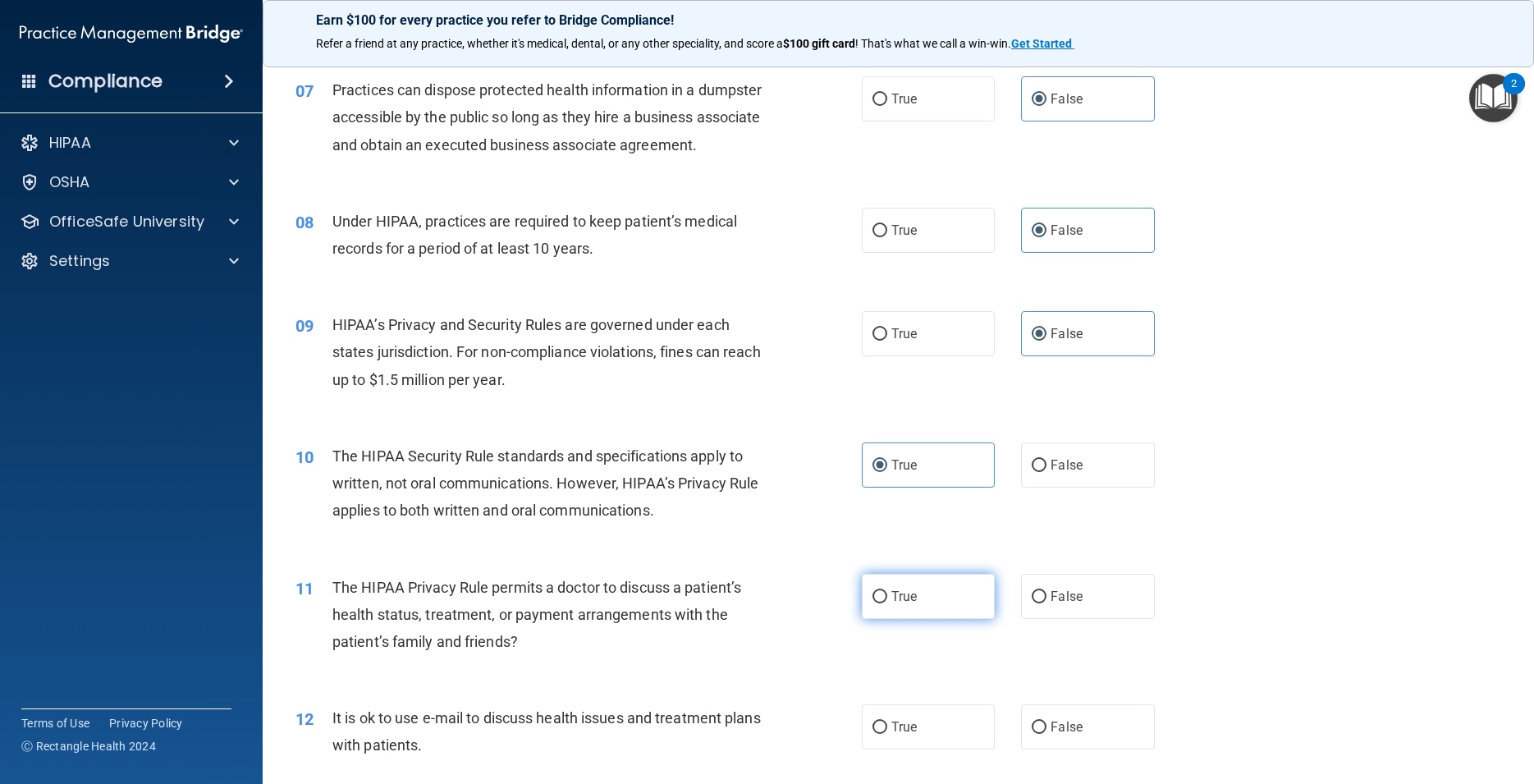
click at [888, 603] on input "True" at bounding box center [880, 597] width 15 height 12
radio input "true"
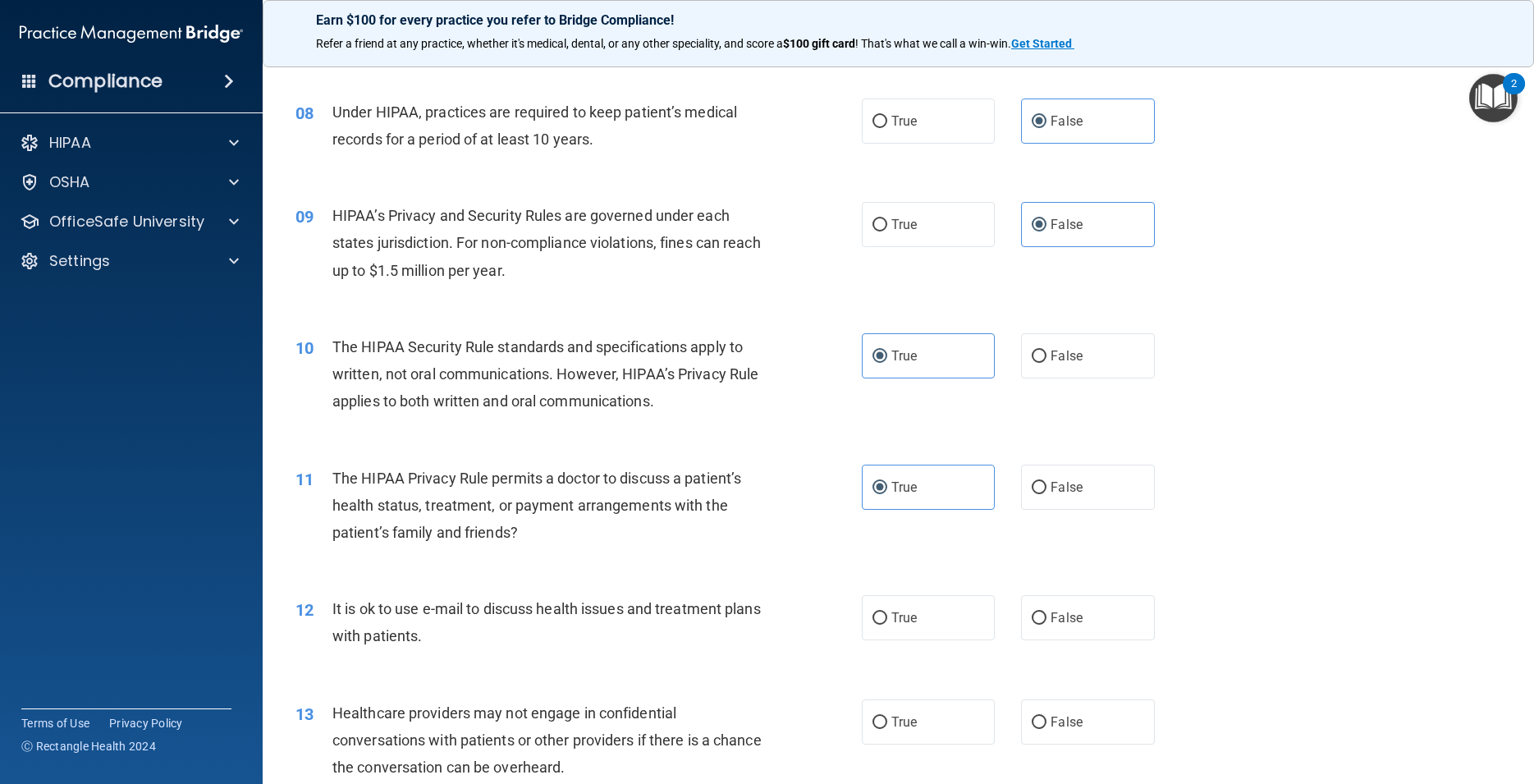
scroll to position [961, 0]
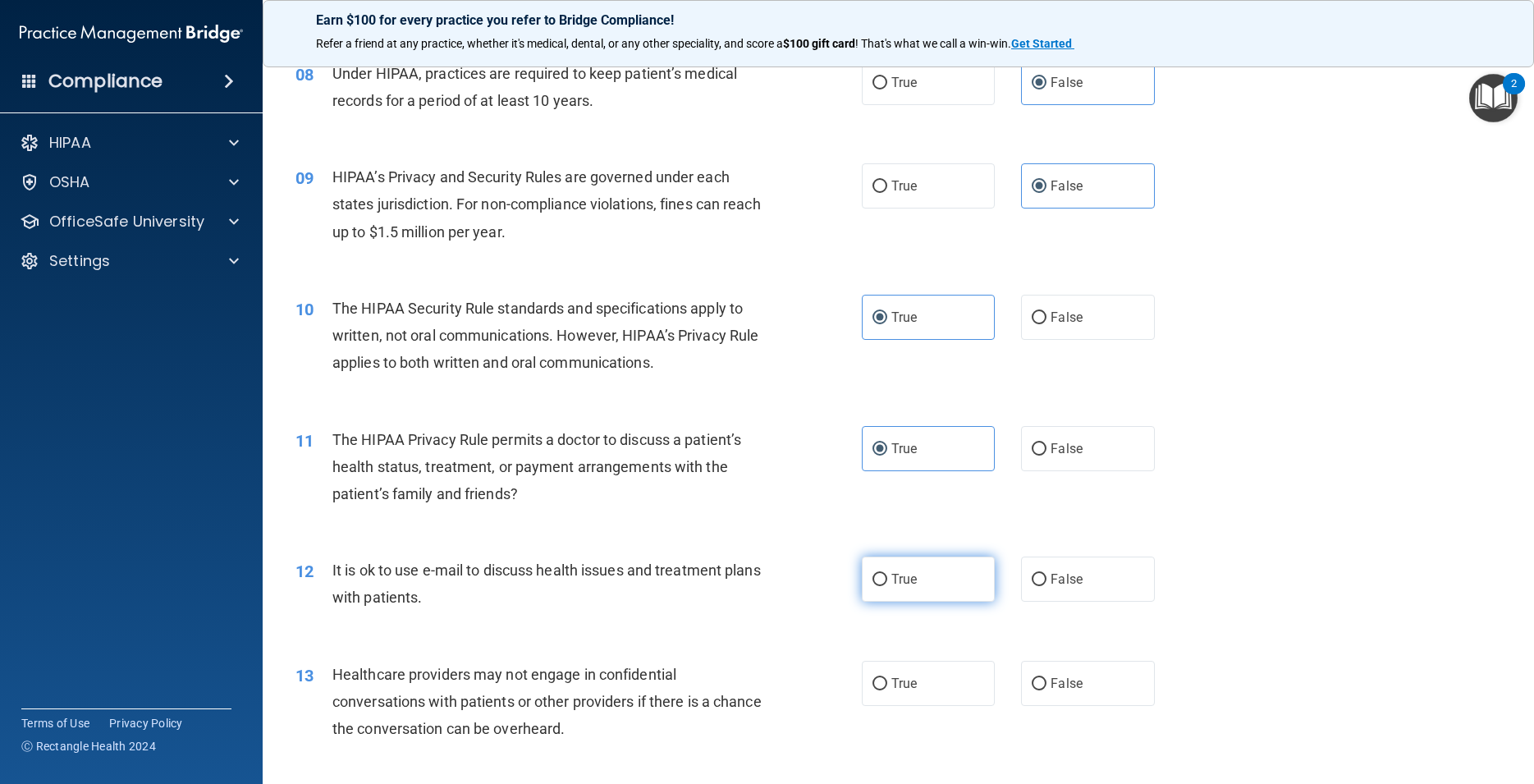
click at [921, 601] on label "True" at bounding box center [928, 578] width 133 height 45
click at [888, 586] on input "True" at bounding box center [880, 579] width 15 height 12
radio input "true"
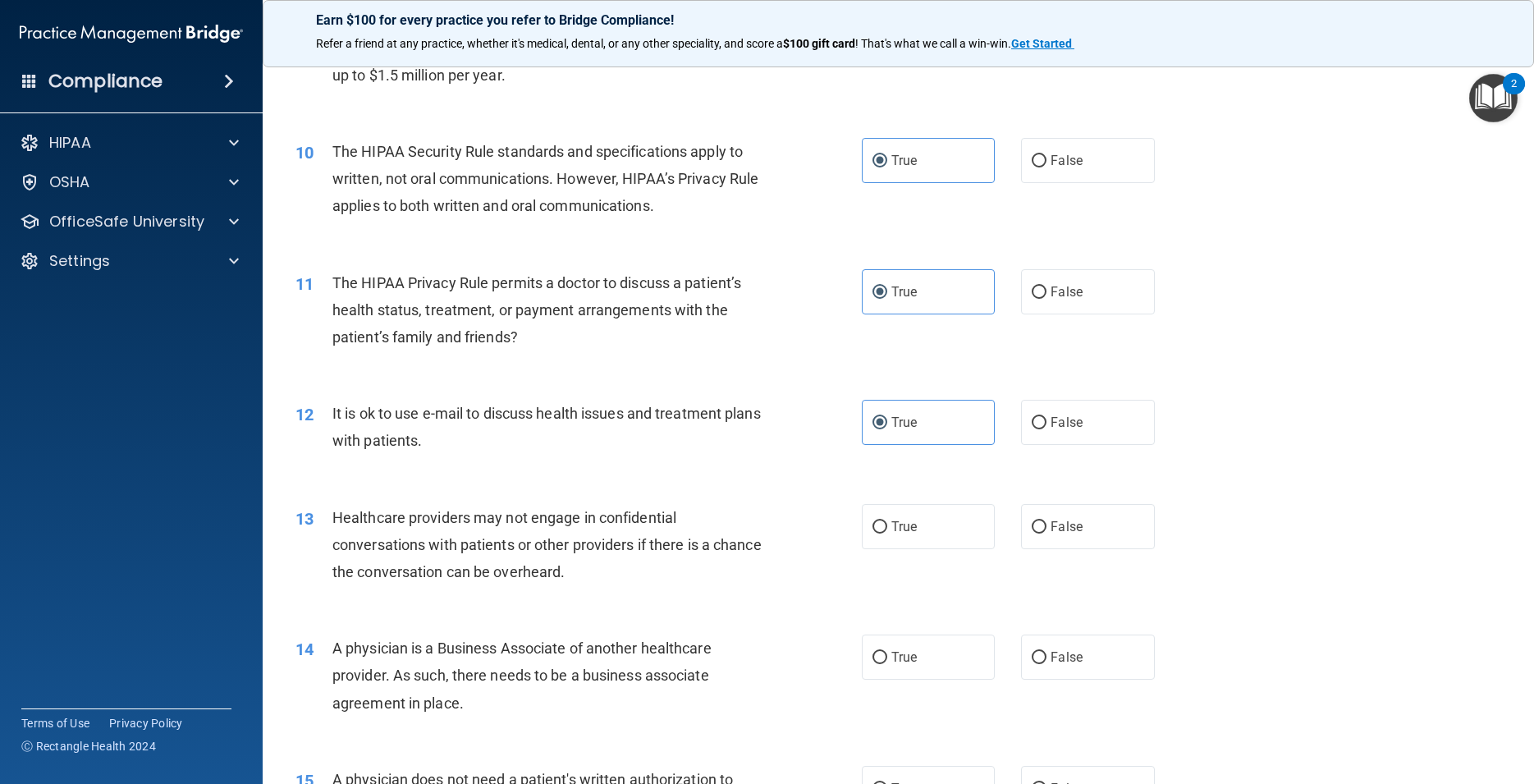
scroll to position [1256, 0]
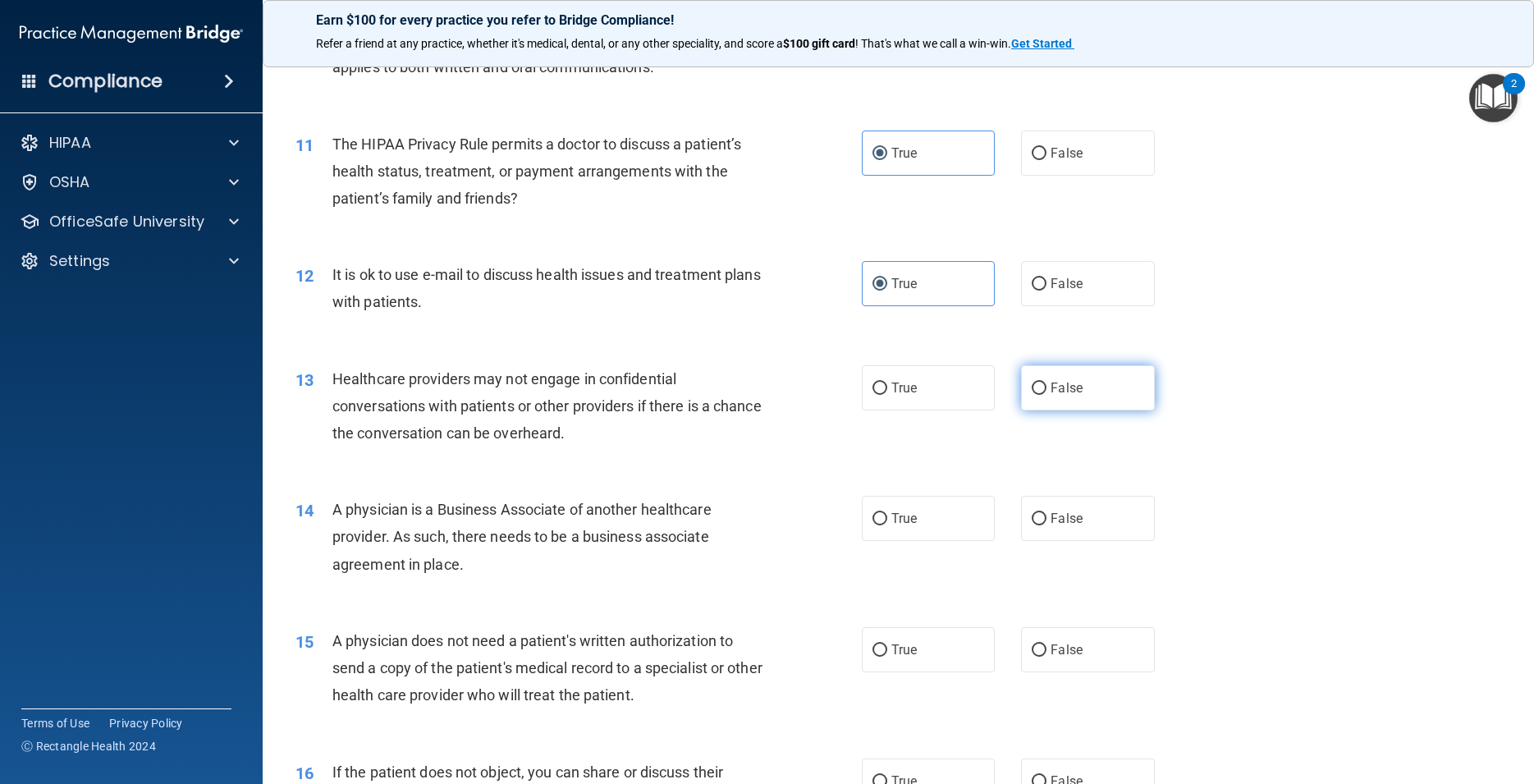
click at [1072, 395] on span "False" at bounding box center [1067, 388] width 32 height 16
click at [1047, 394] on input "False" at bounding box center [1039, 388] width 15 height 12
radio input "true"
click at [1033, 525] on input "False" at bounding box center [1039, 519] width 15 height 12
radio input "true"
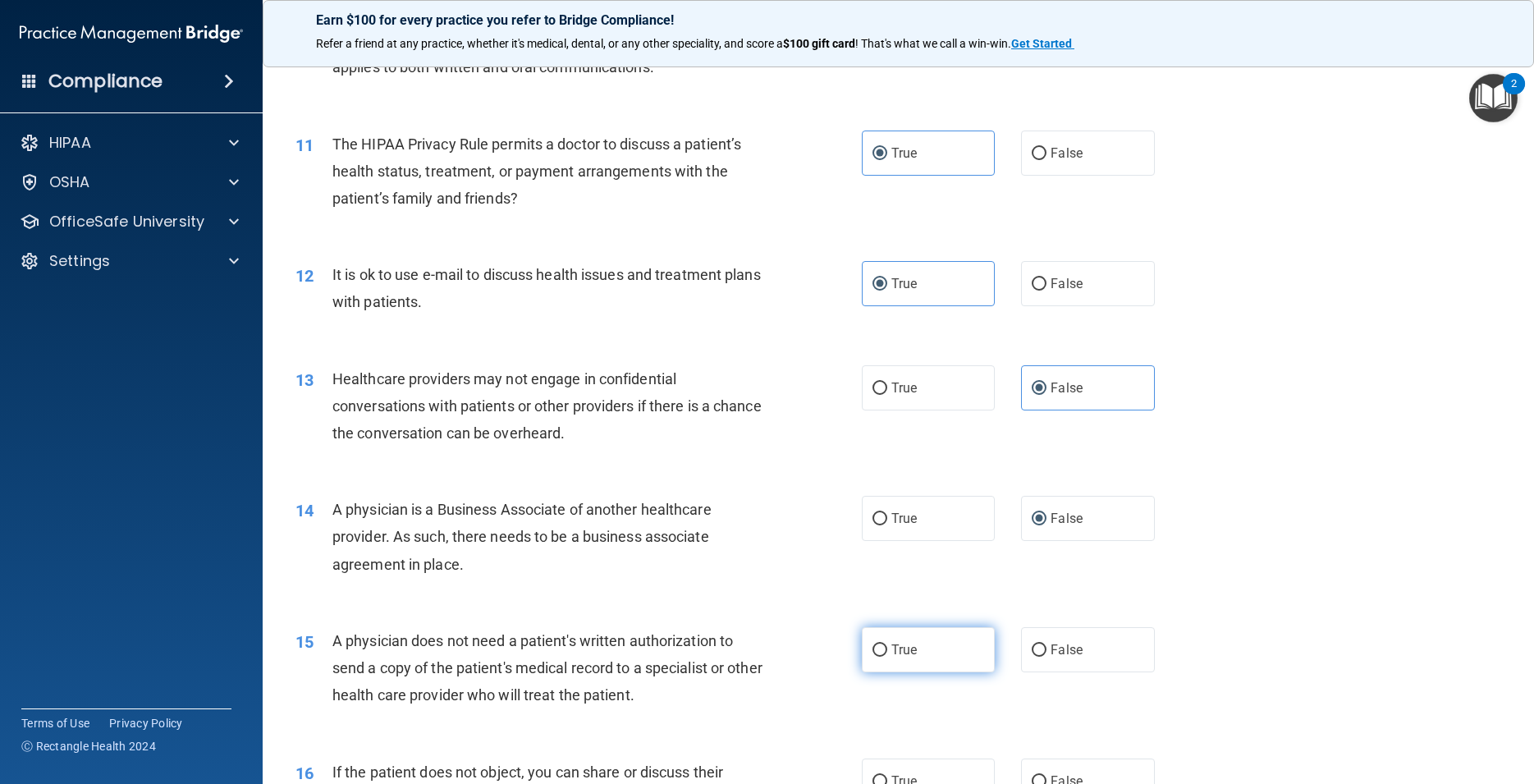
click at [893, 657] on span "True" at bounding box center [904, 649] width 26 height 16
click at [888, 656] on input "True" at bounding box center [880, 650] width 15 height 12
radio input "true"
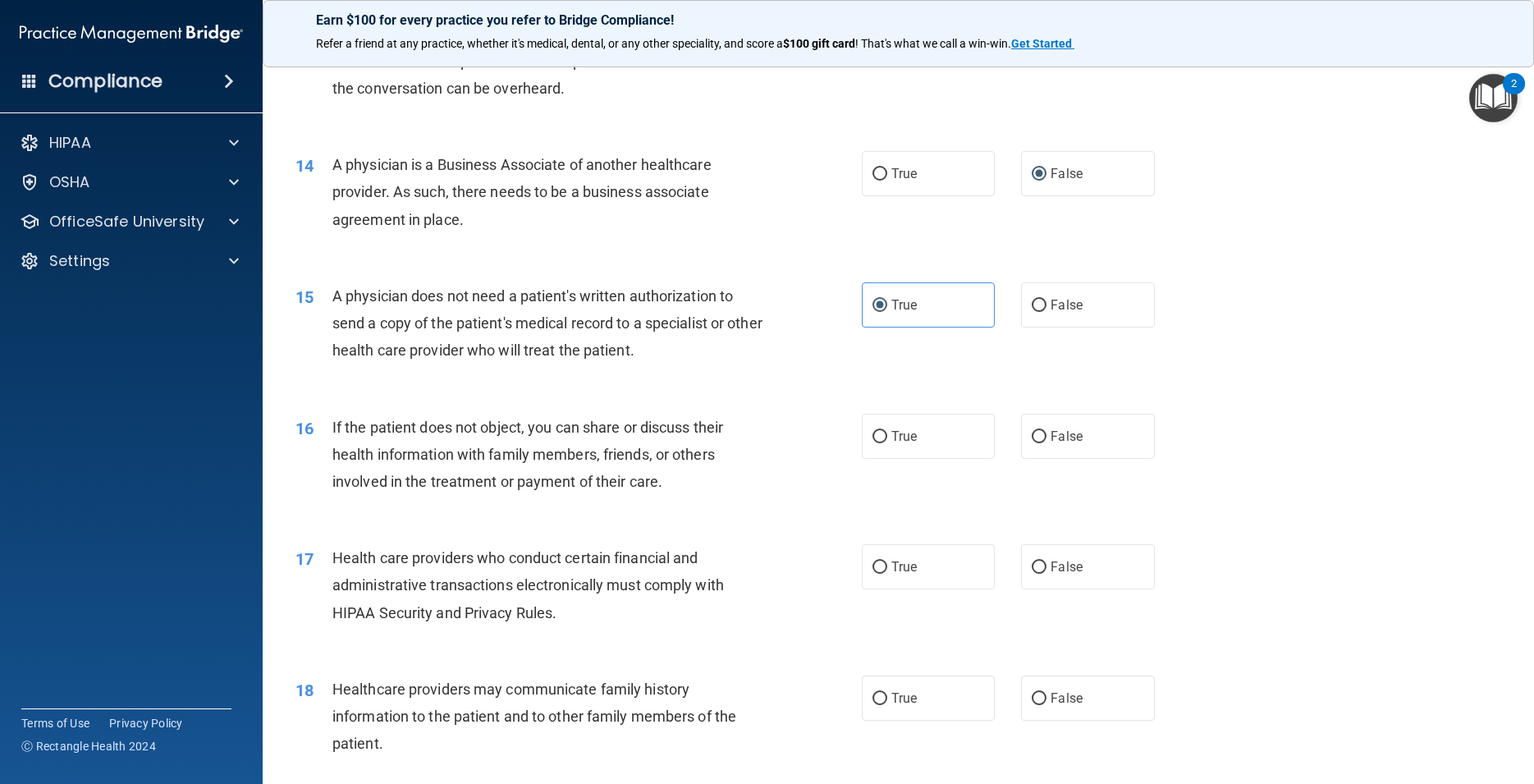
scroll to position [1699, 0]
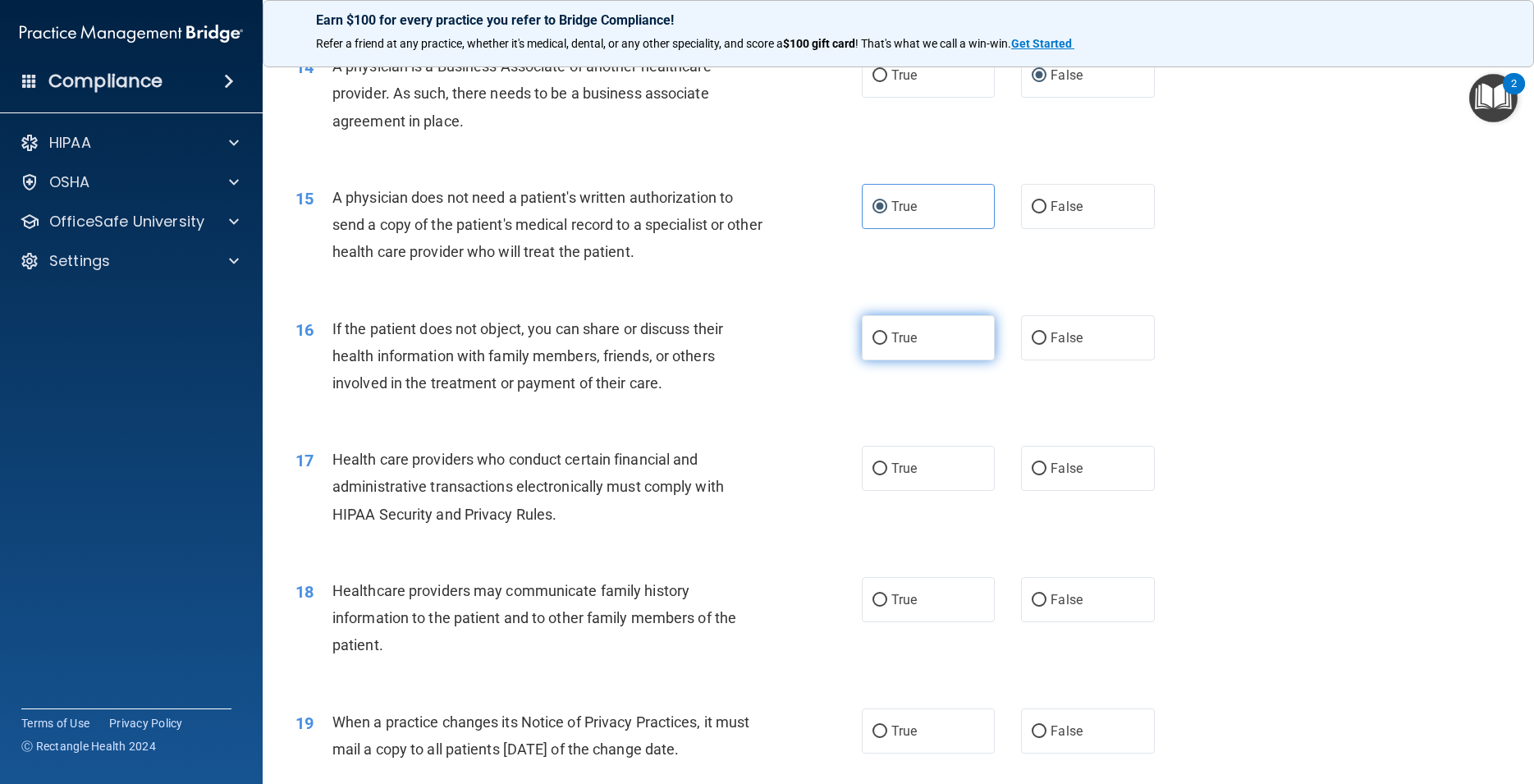
click at [883, 361] on label "True" at bounding box center [928, 337] width 133 height 45
click at [883, 345] on input "True" at bounding box center [880, 338] width 15 height 12
radio input "true"
click at [909, 476] on span "True" at bounding box center [904, 468] width 26 height 16
click at [888, 475] on input "True" at bounding box center [880, 469] width 15 height 12
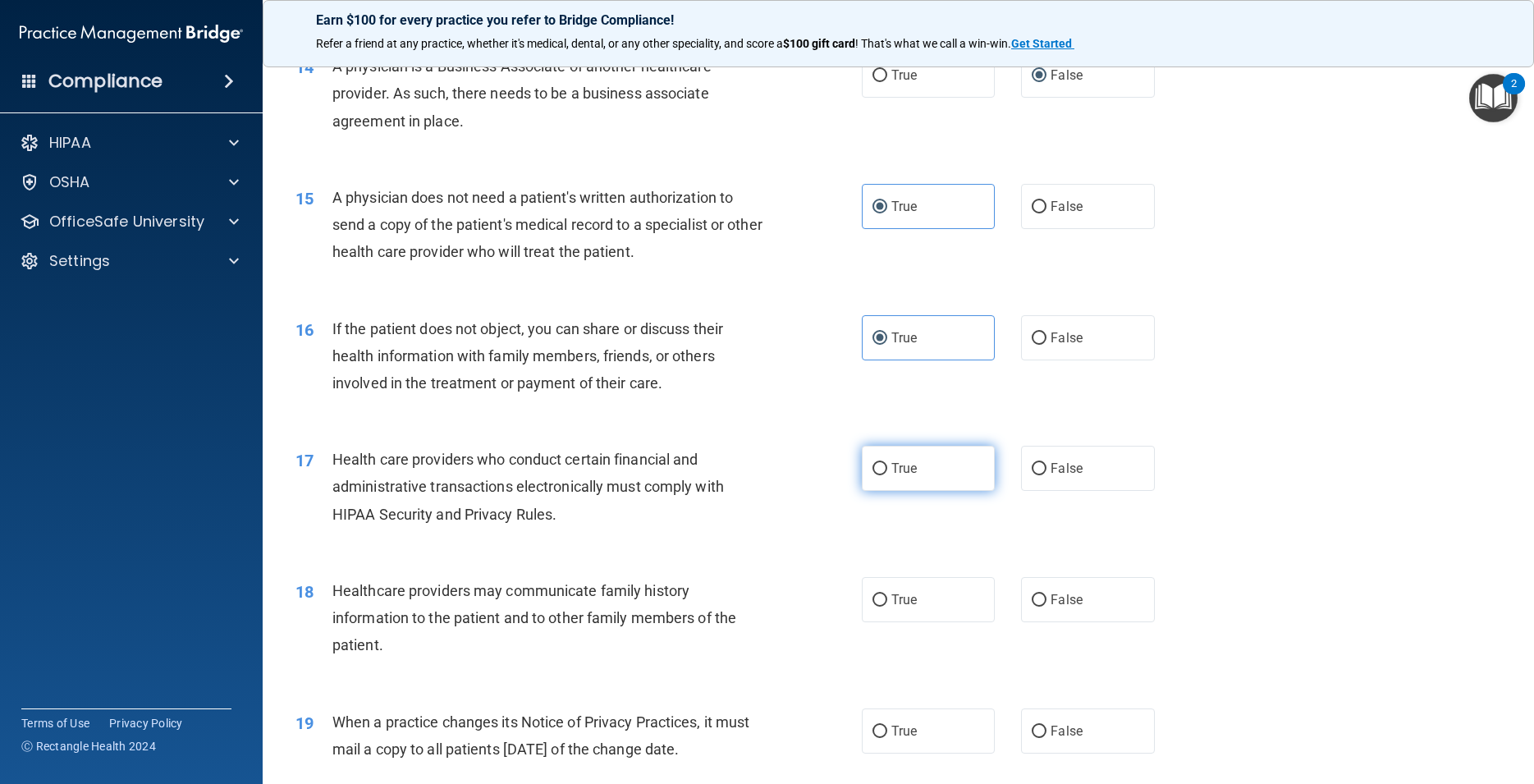
radio input "true"
click at [1057, 607] on span "False" at bounding box center [1067, 599] width 32 height 16
click at [1047, 607] on input "False" at bounding box center [1039, 600] width 15 height 12
radio input "true"
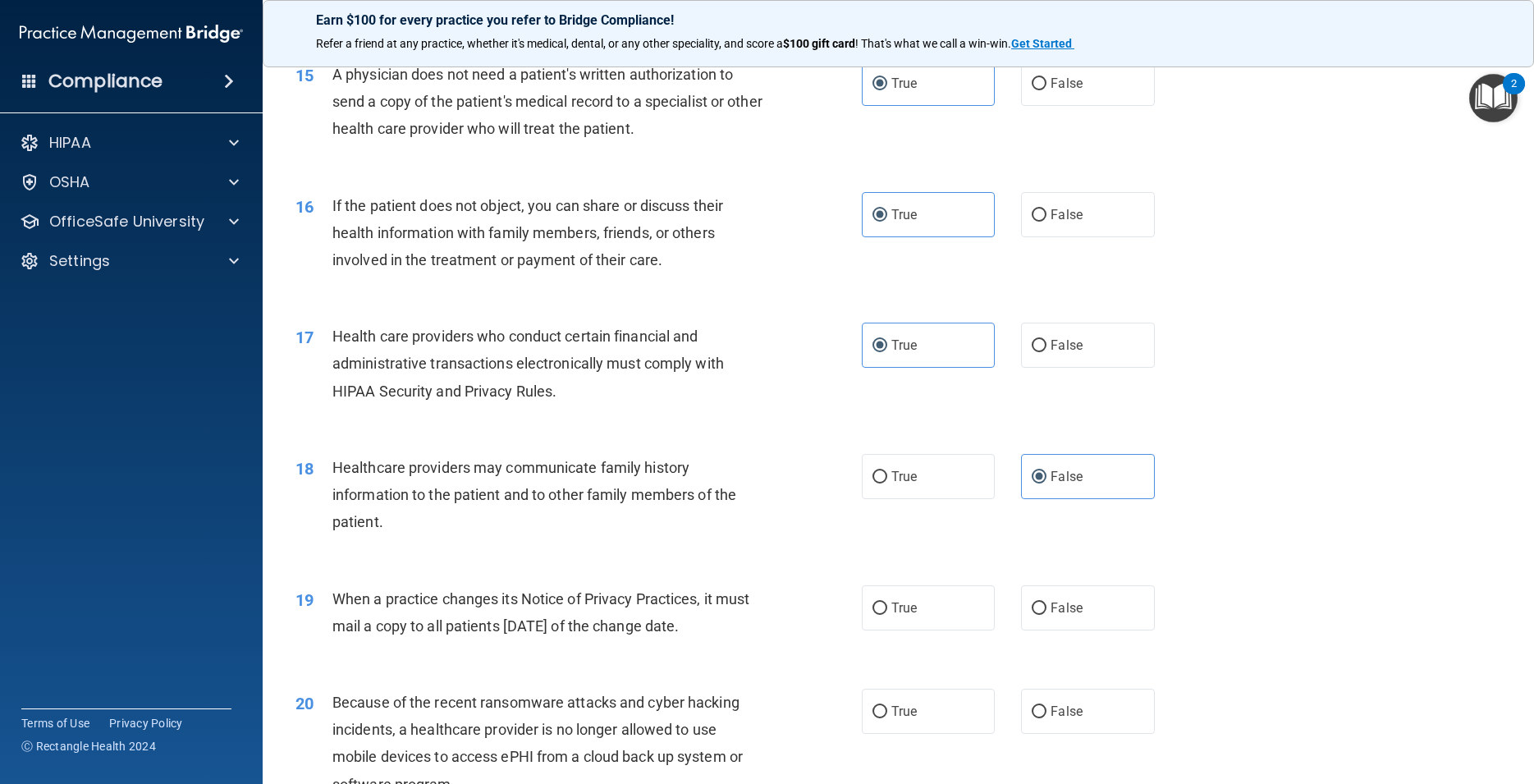
scroll to position [1920, 0]
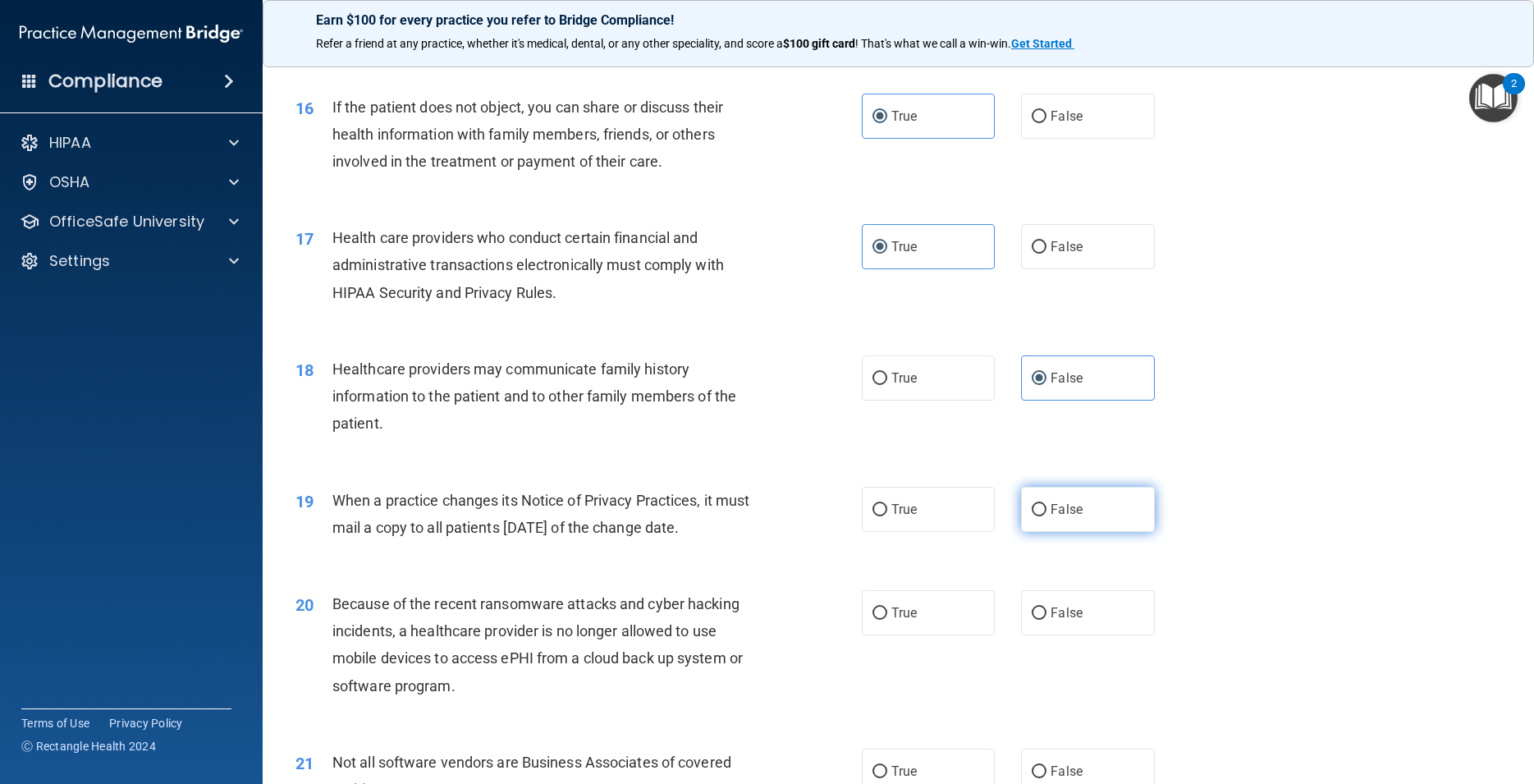
click at [1048, 528] on label "False" at bounding box center [1087, 509] width 133 height 45
click at [1047, 516] on input "False" at bounding box center [1039, 510] width 15 height 12
radio input "true"
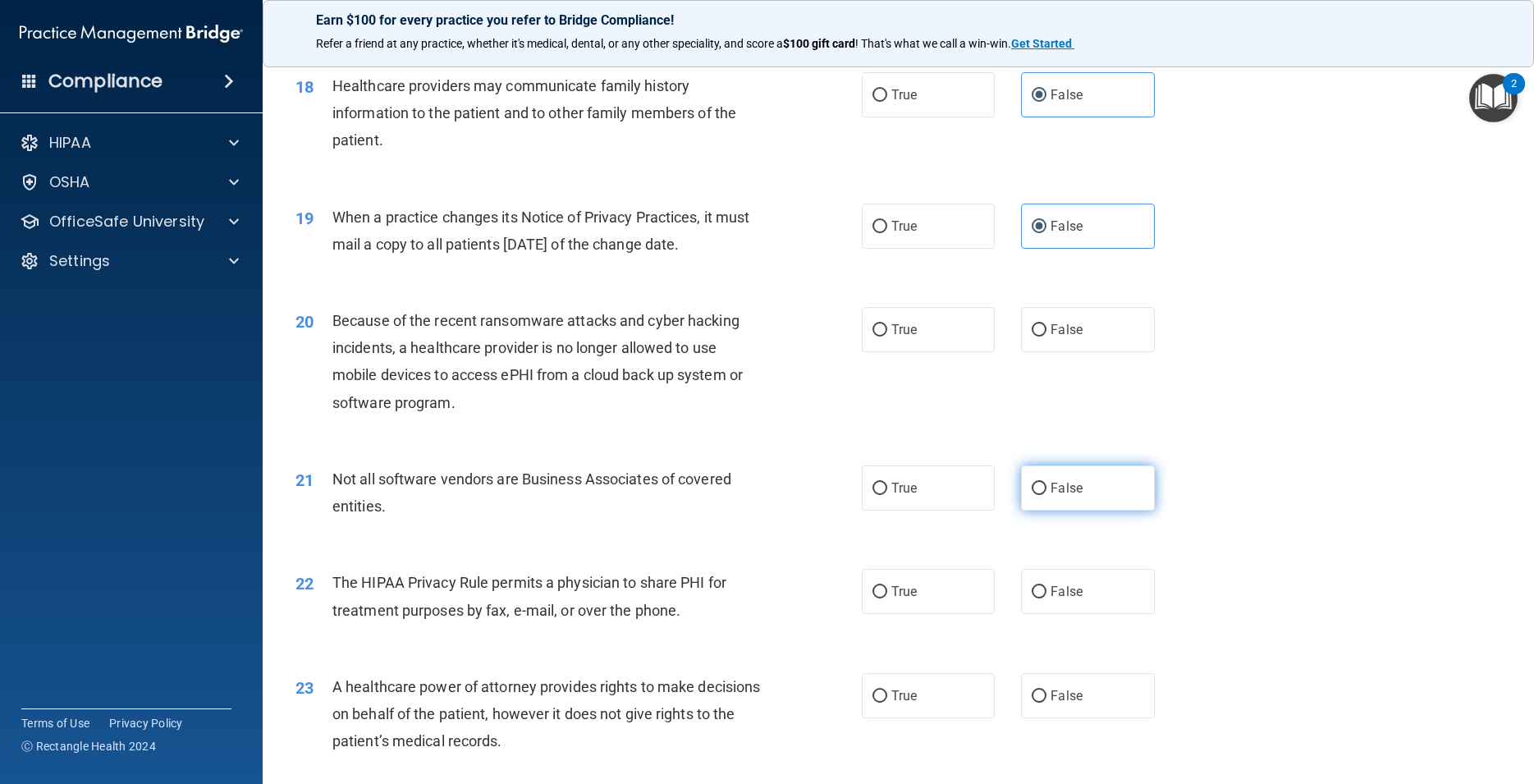
scroll to position [2216, 0]
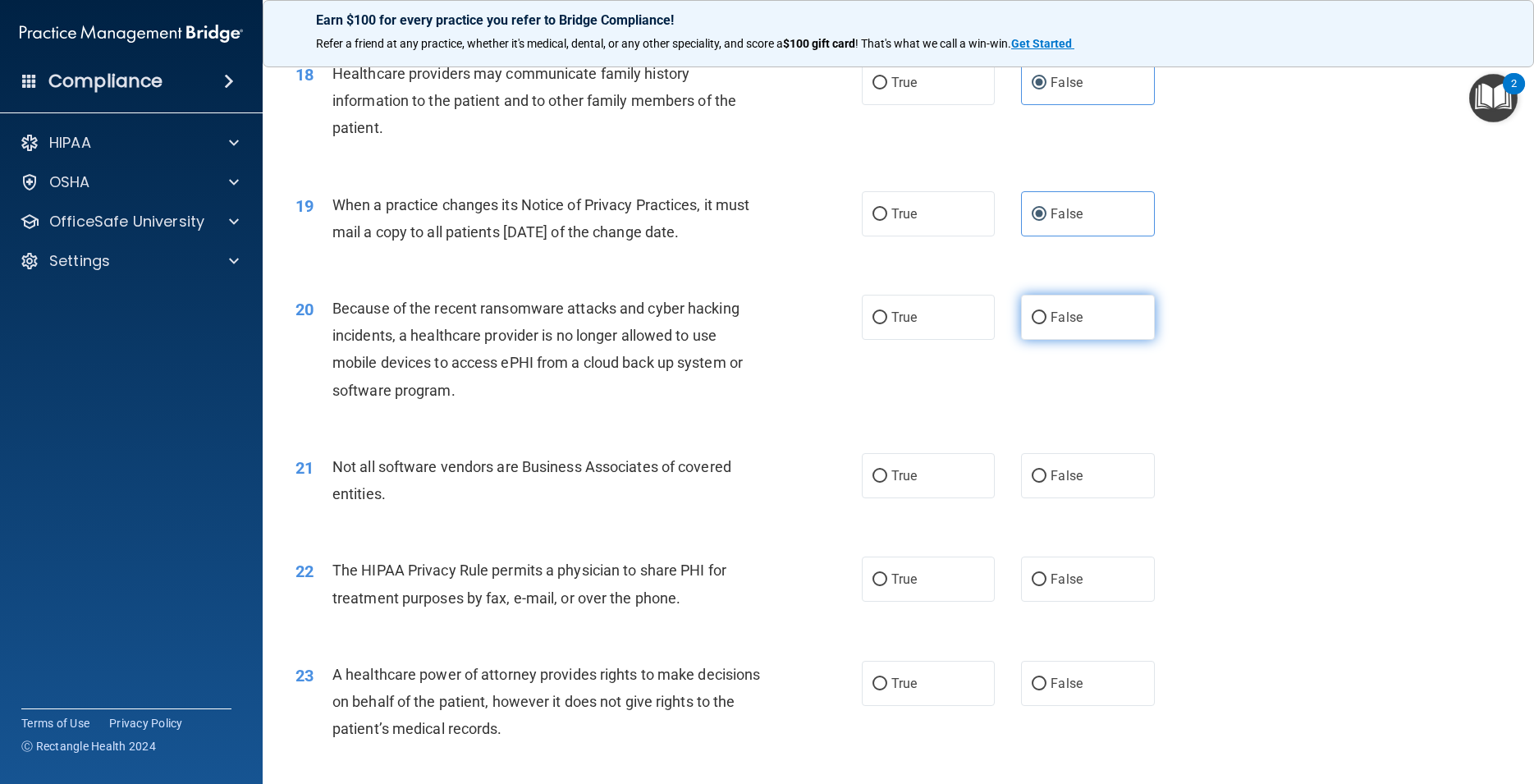
click at [1053, 325] on span "False" at bounding box center [1067, 317] width 32 height 16
click at [1047, 324] on input "False" at bounding box center [1039, 317] width 15 height 12
radio input "true"
click at [943, 498] on label "True" at bounding box center [928, 476] width 133 height 45
click at [888, 482] on input "True" at bounding box center [880, 476] width 15 height 12
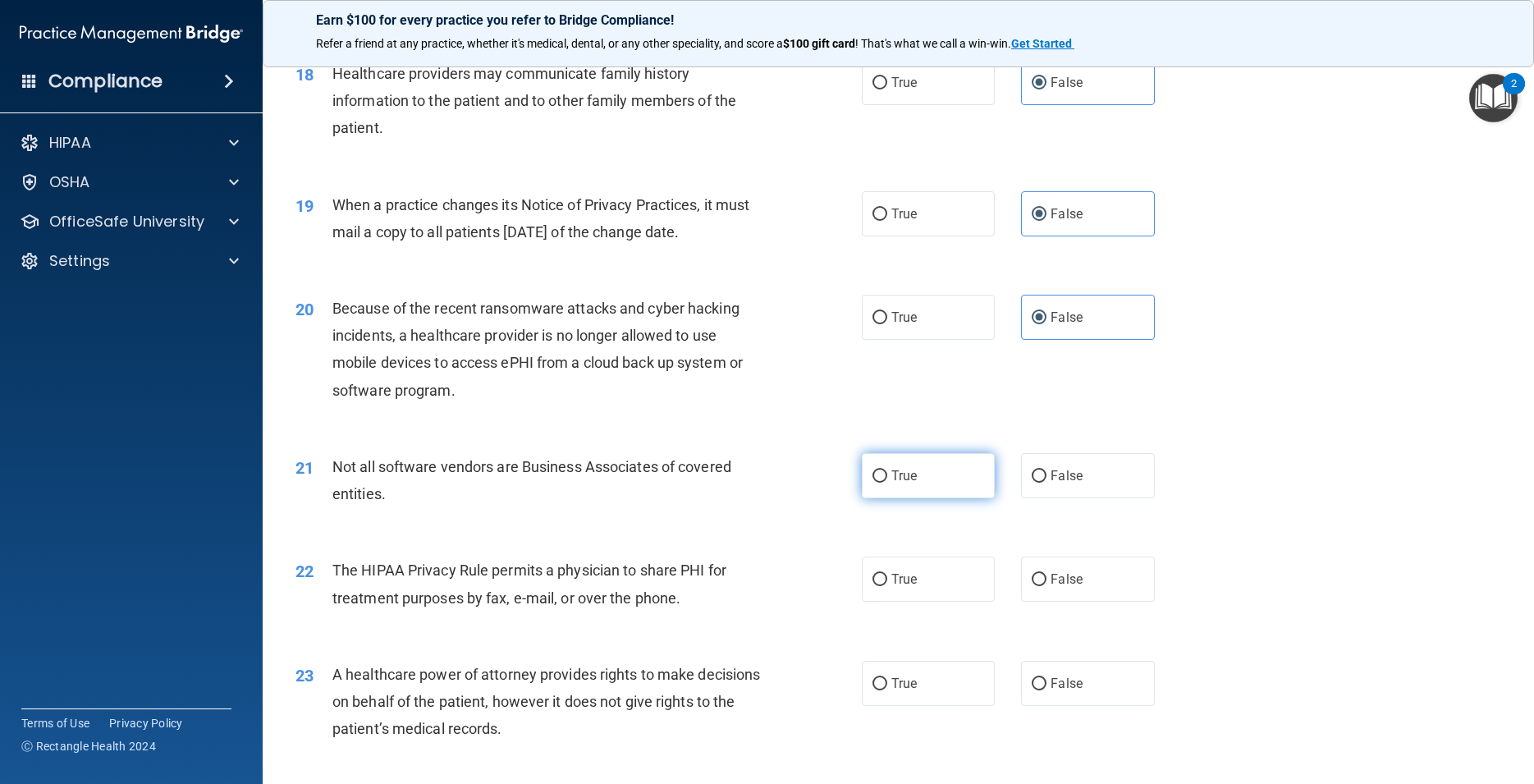
radio input "true"
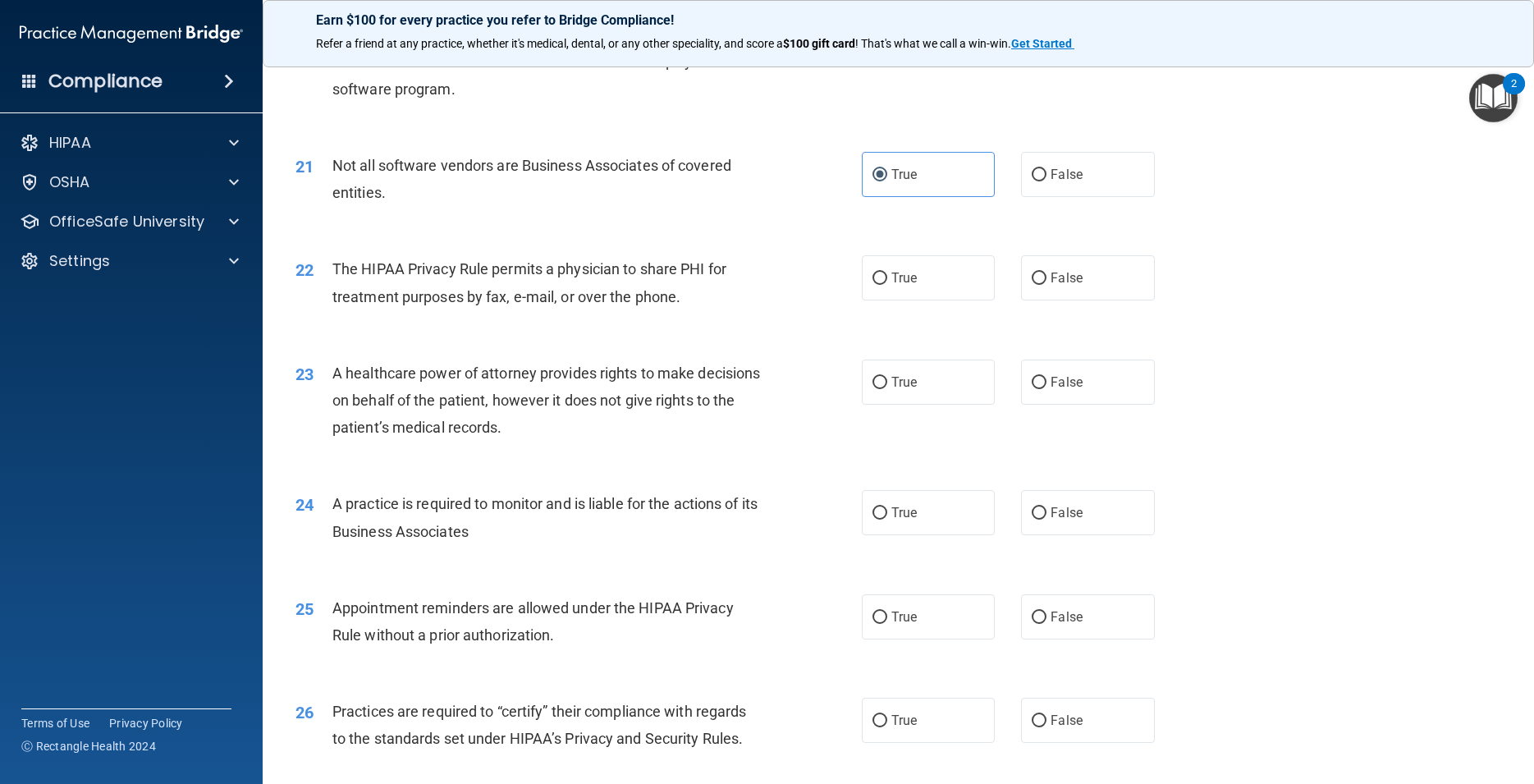
scroll to position [2586, 0]
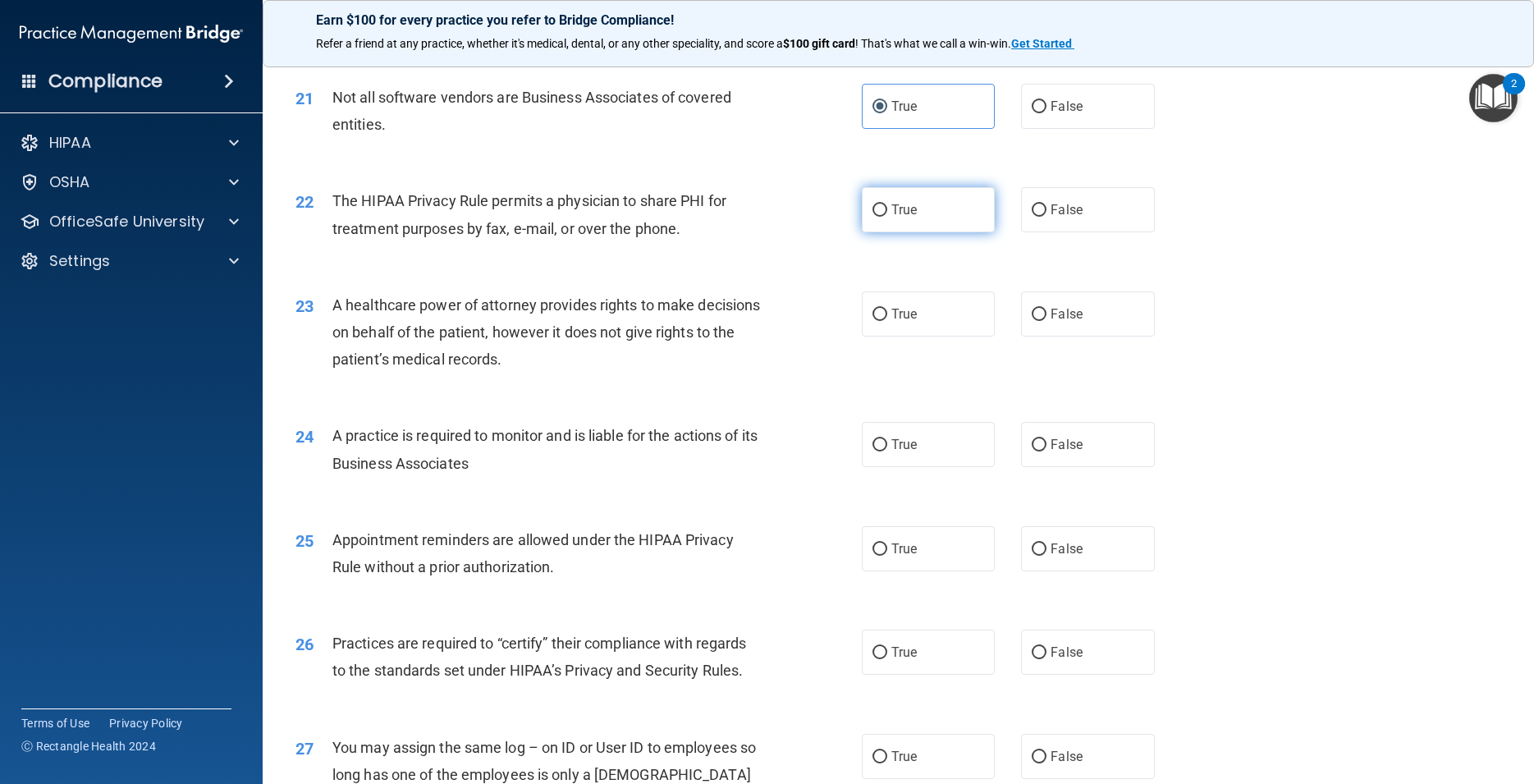
click at [915, 232] on label "True" at bounding box center [928, 210] width 133 height 45
click at [888, 216] on input "True" at bounding box center [880, 211] width 15 height 12
radio input "true"
click at [1060, 332] on label "False" at bounding box center [1087, 314] width 133 height 45
click at [1047, 321] on input "False" at bounding box center [1039, 314] width 15 height 12
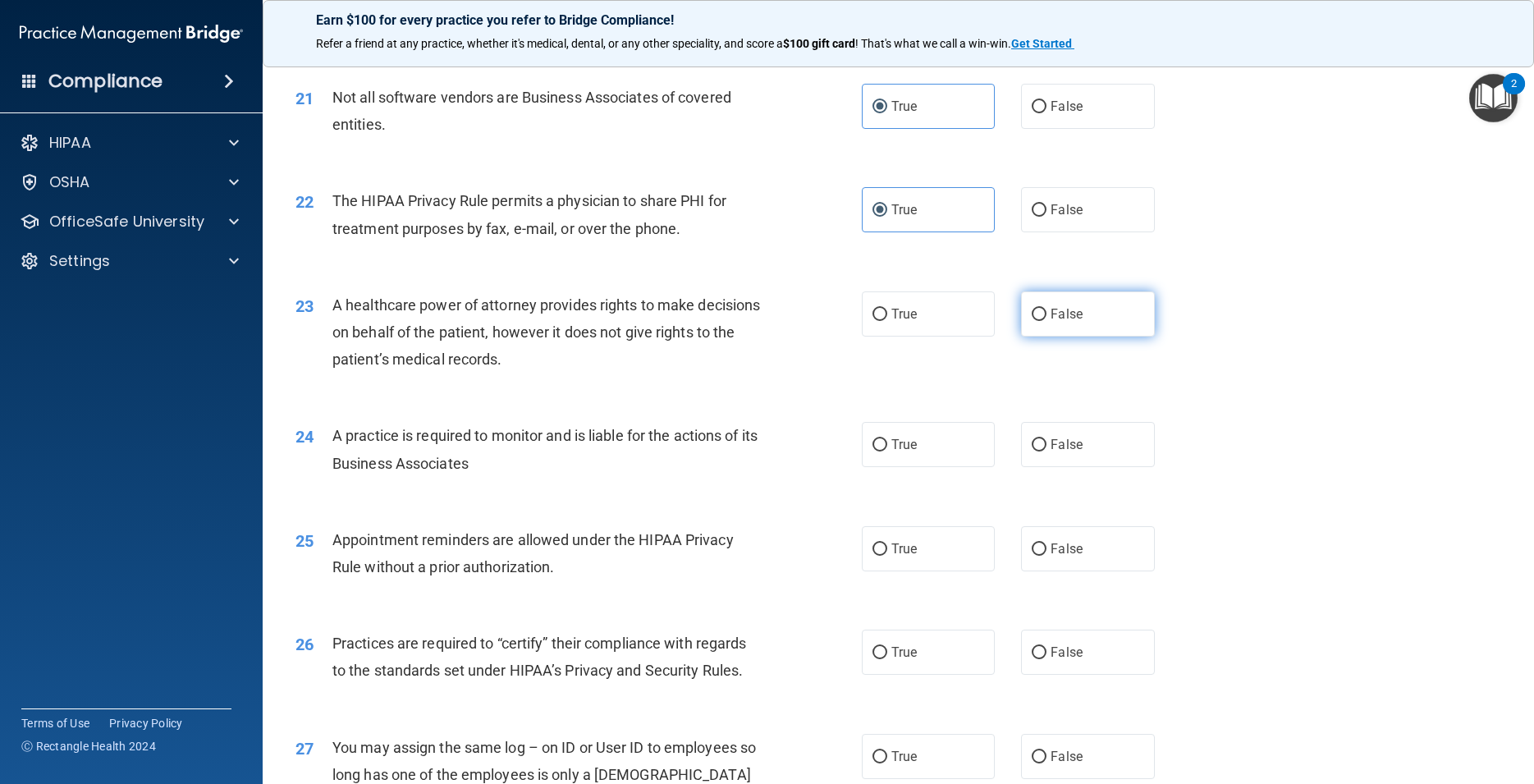
radio input "true"
click at [1062, 452] on span "False" at bounding box center [1067, 444] width 32 height 16
click at [1047, 452] on input "False" at bounding box center [1039, 445] width 15 height 12
radio input "true"
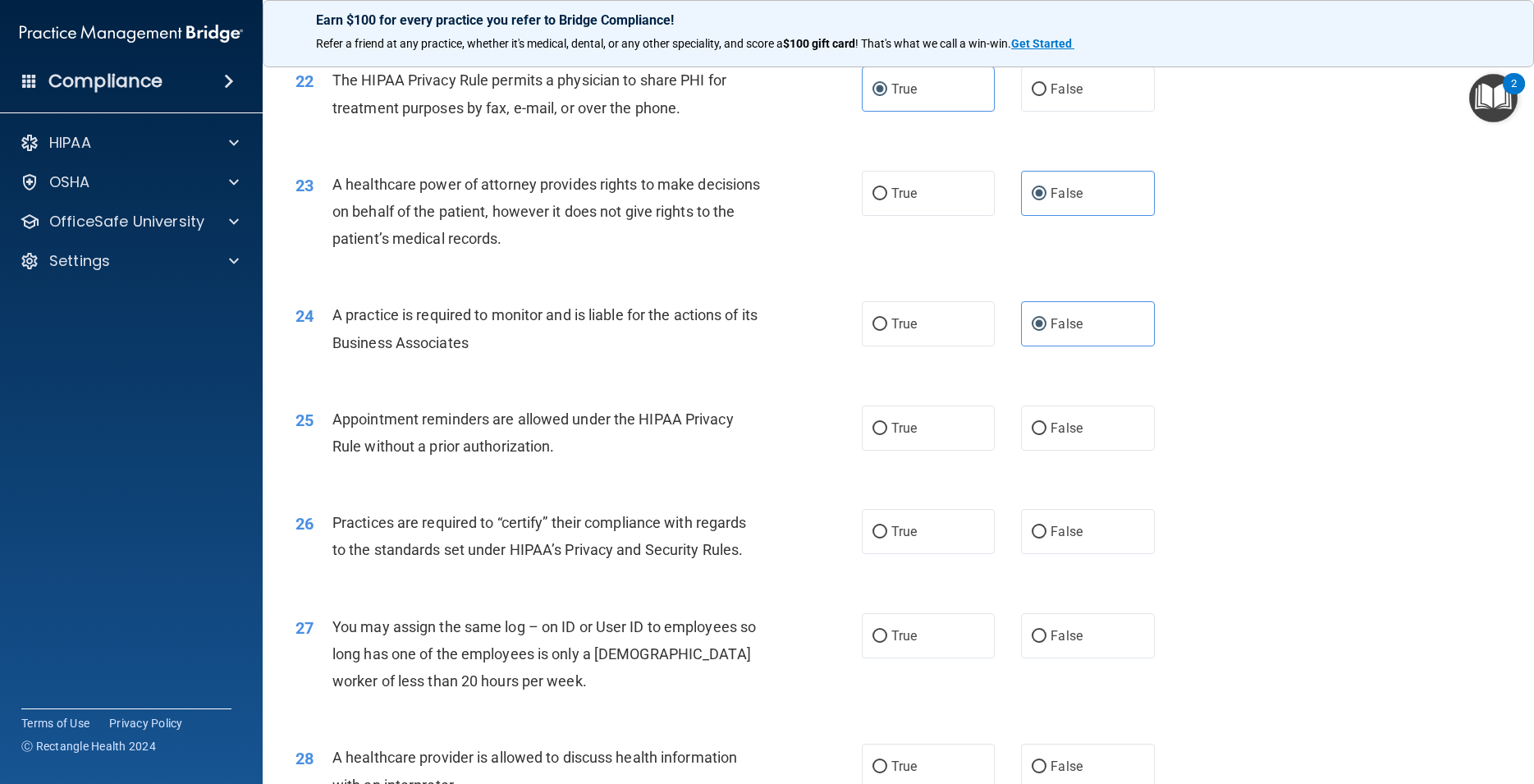
scroll to position [2733, 0]
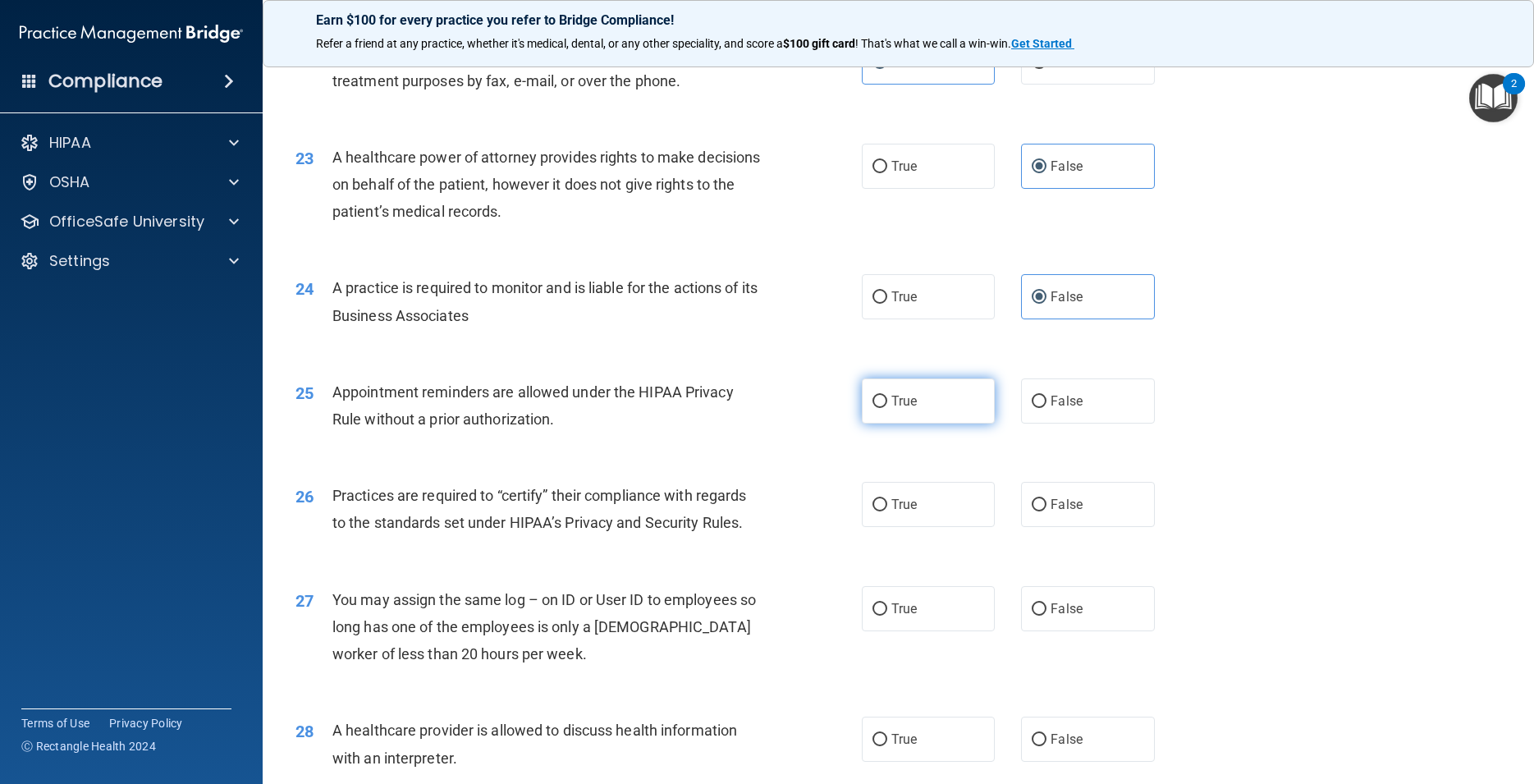
click at [952, 423] on label "True" at bounding box center [928, 401] width 133 height 45
click at [888, 408] on input "True" at bounding box center [880, 401] width 15 height 12
radio input "true"
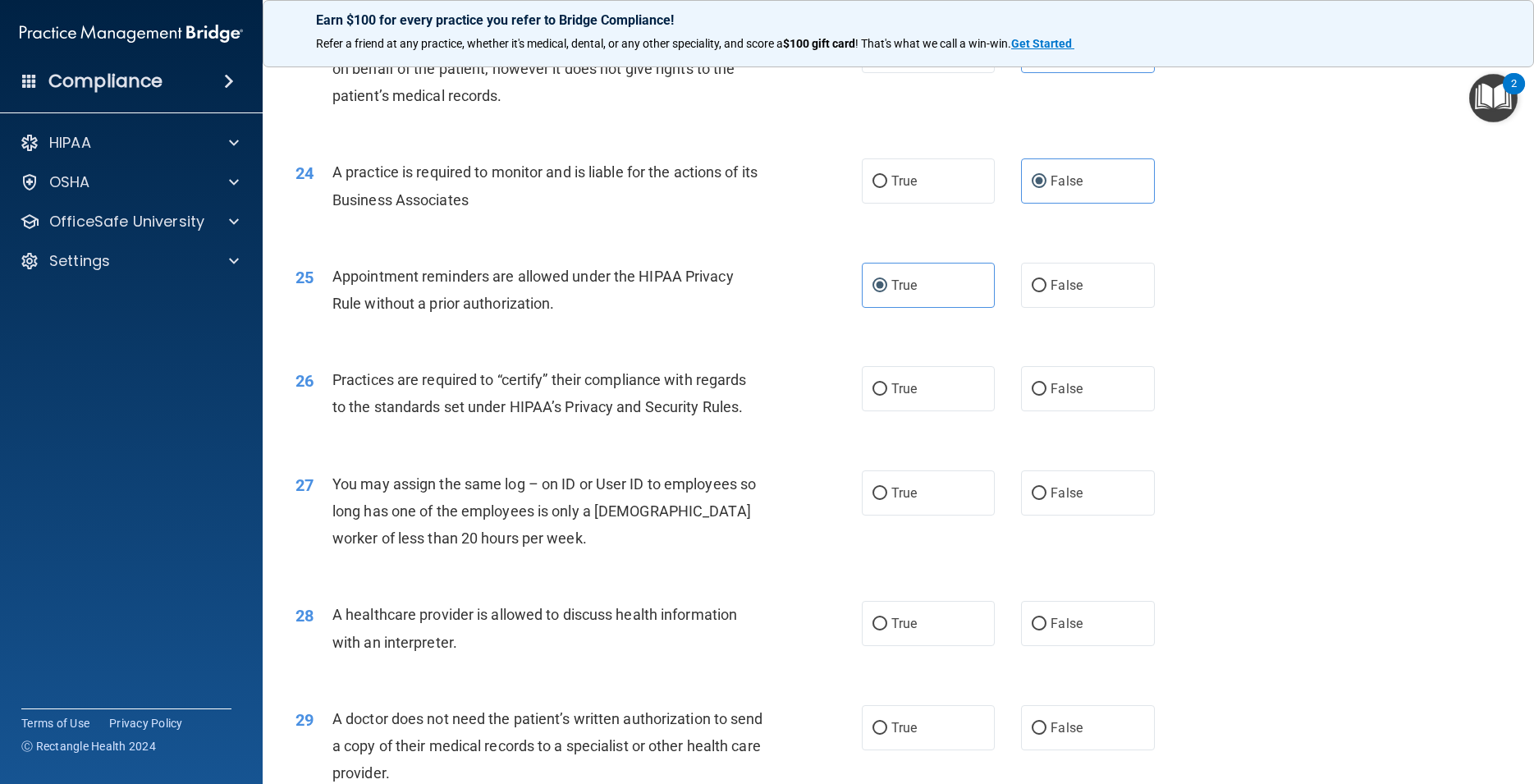
scroll to position [2881, 0]
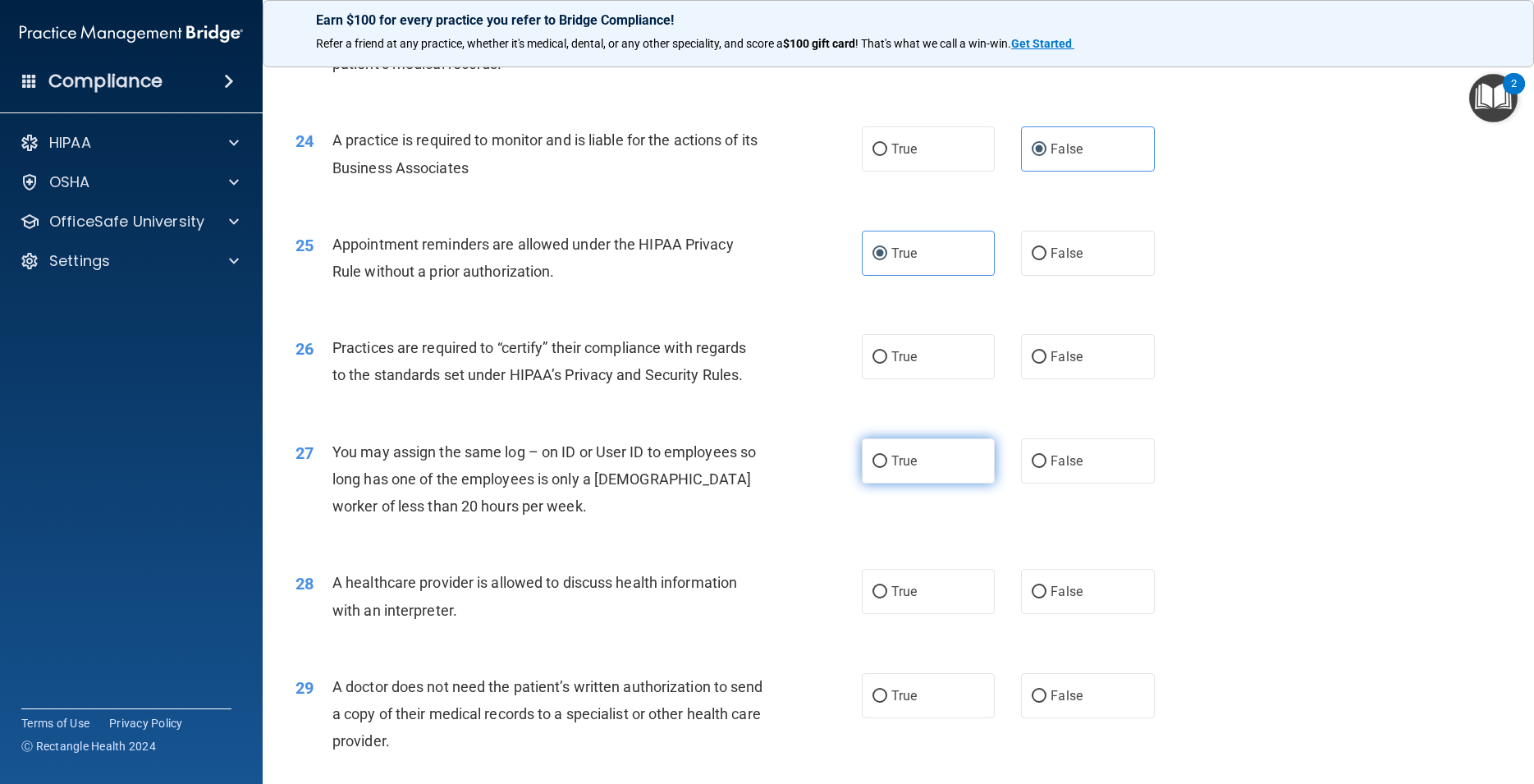
click at [907, 468] on span "True" at bounding box center [904, 461] width 26 height 16
click at [888, 467] on input "True" at bounding box center [880, 462] width 15 height 12
radio input "true"
click at [912, 380] on label "True" at bounding box center [928, 356] width 133 height 45
click at [888, 364] on input "True" at bounding box center [880, 357] width 15 height 12
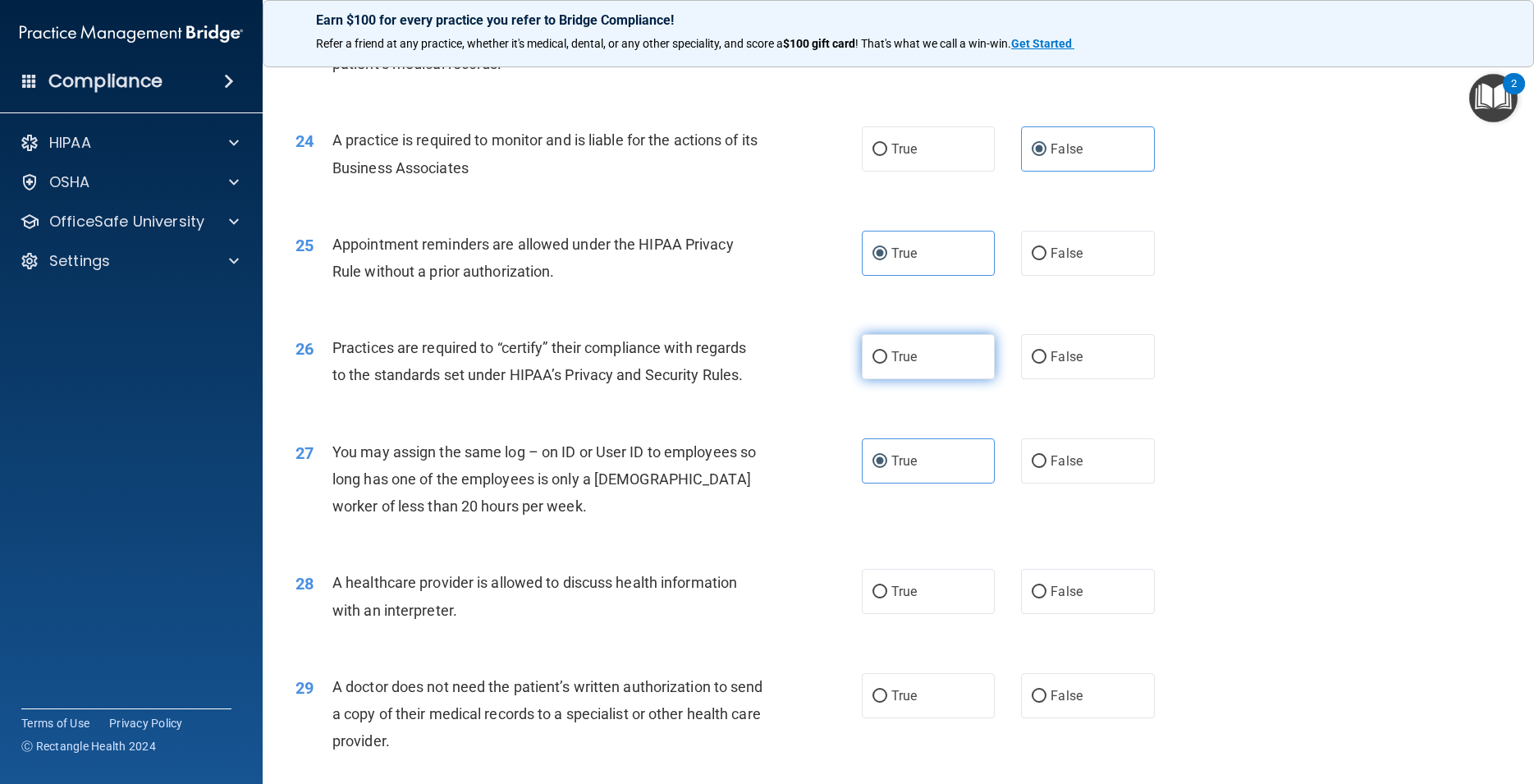
radio input "true"
click at [1077, 483] on label "False" at bounding box center [1087, 461] width 133 height 45
click at [1047, 467] on input "False" at bounding box center [1039, 462] width 15 height 12
radio input "true"
radio input "false"
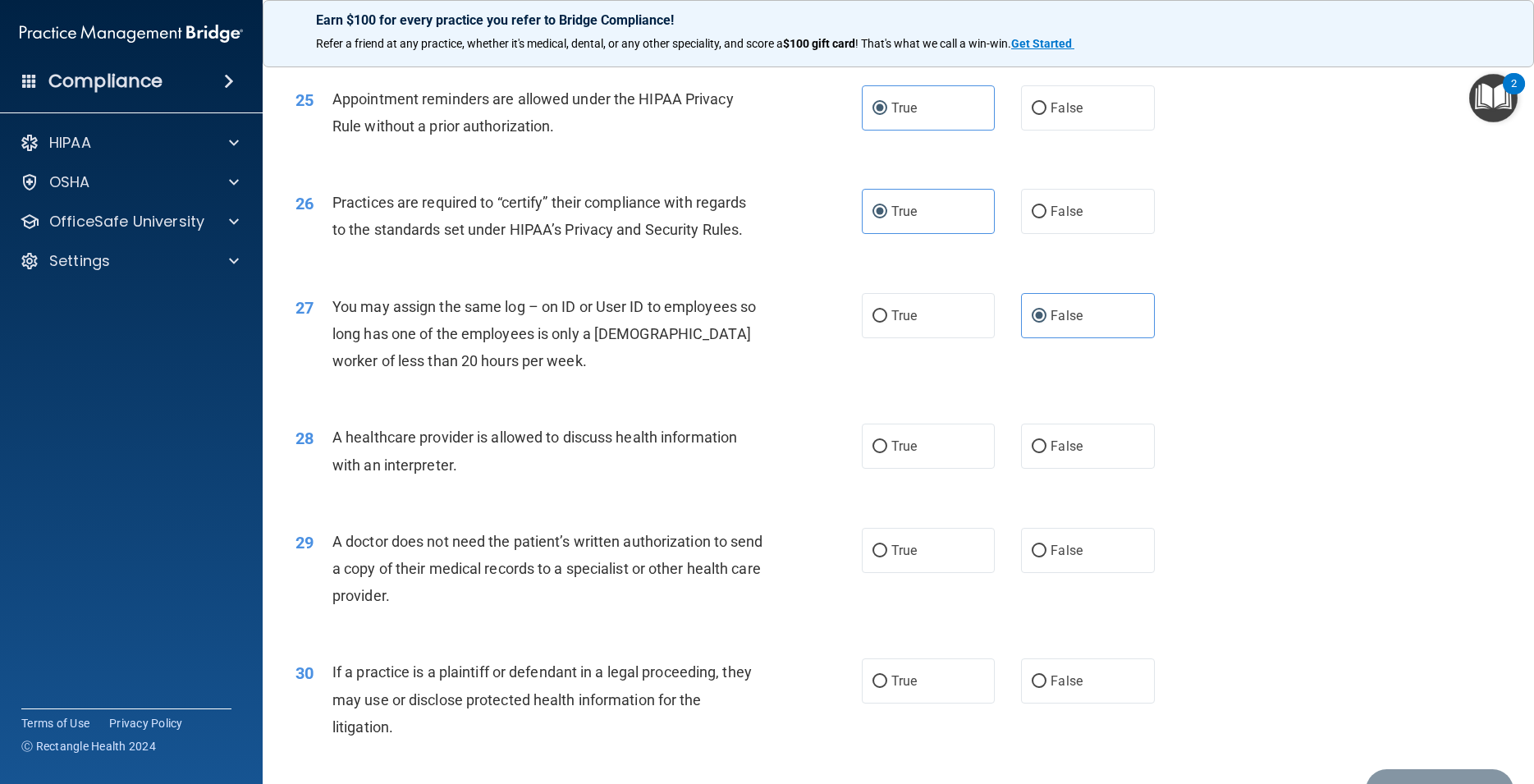
scroll to position [3028, 0]
click at [919, 467] on label "True" at bounding box center [928, 443] width 133 height 45
click at [888, 451] on input "True" at bounding box center [880, 444] width 15 height 12
radio input "true"
click at [922, 570] on label "True" at bounding box center [928, 548] width 133 height 45
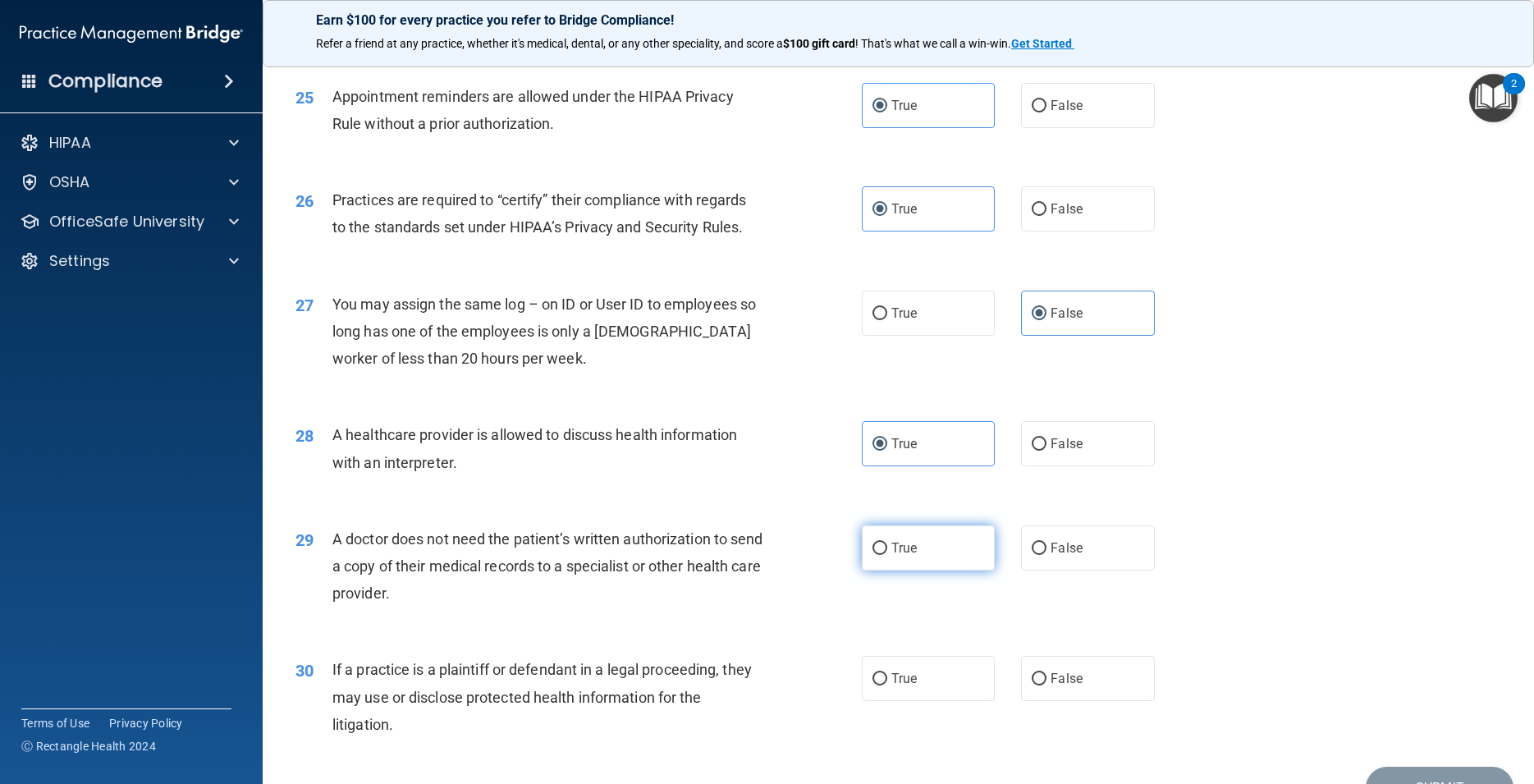
click at [888, 554] on input "True" at bounding box center [880, 549] width 15 height 12
radio input "true"
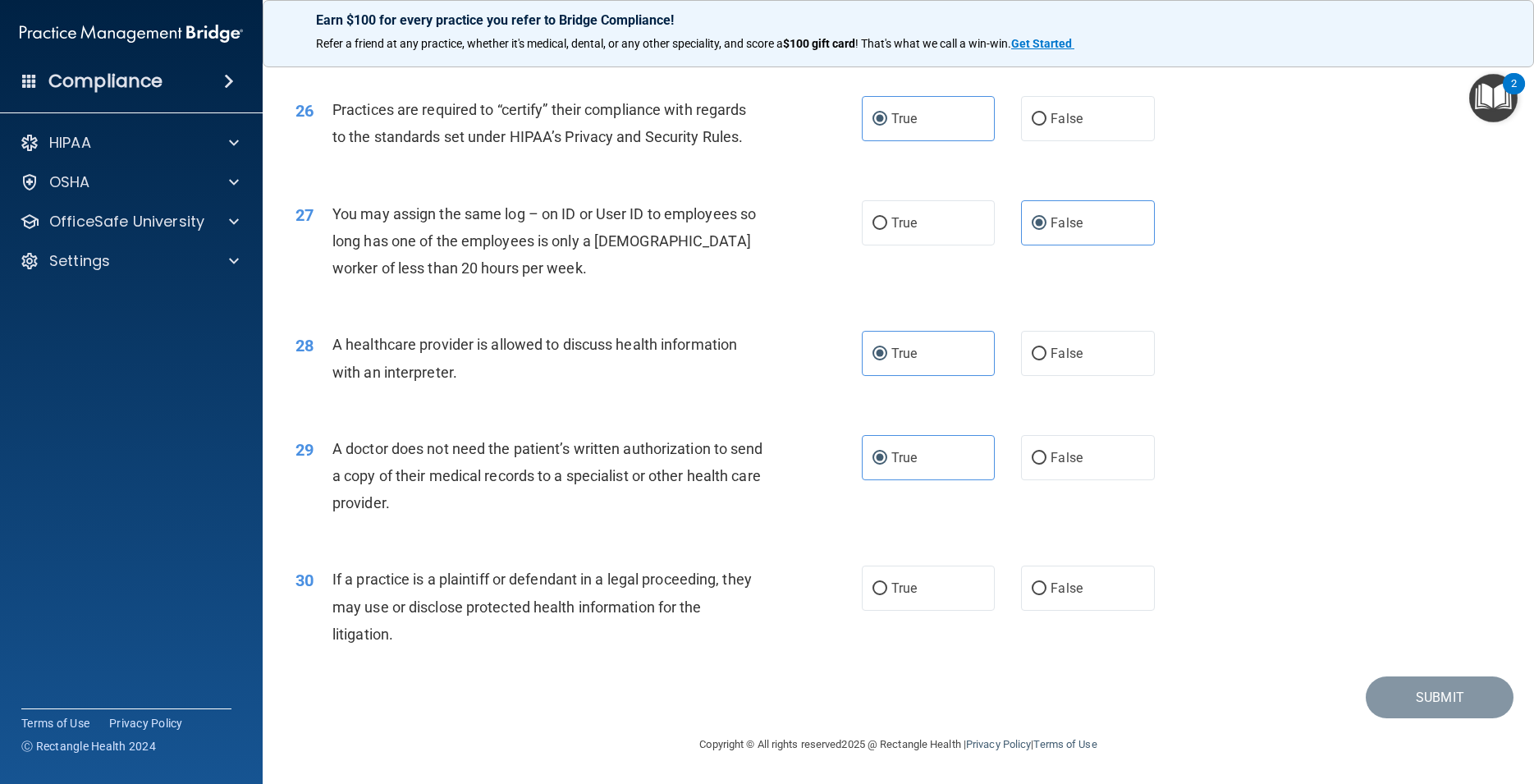
scroll to position [3147, 0]
click at [917, 581] on label "True" at bounding box center [928, 588] width 133 height 45
click at [888, 583] on input "True" at bounding box center [880, 588] width 15 height 12
radio input "true"
click at [1422, 690] on button "Submit" at bounding box center [1440, 697] width 148 height 42
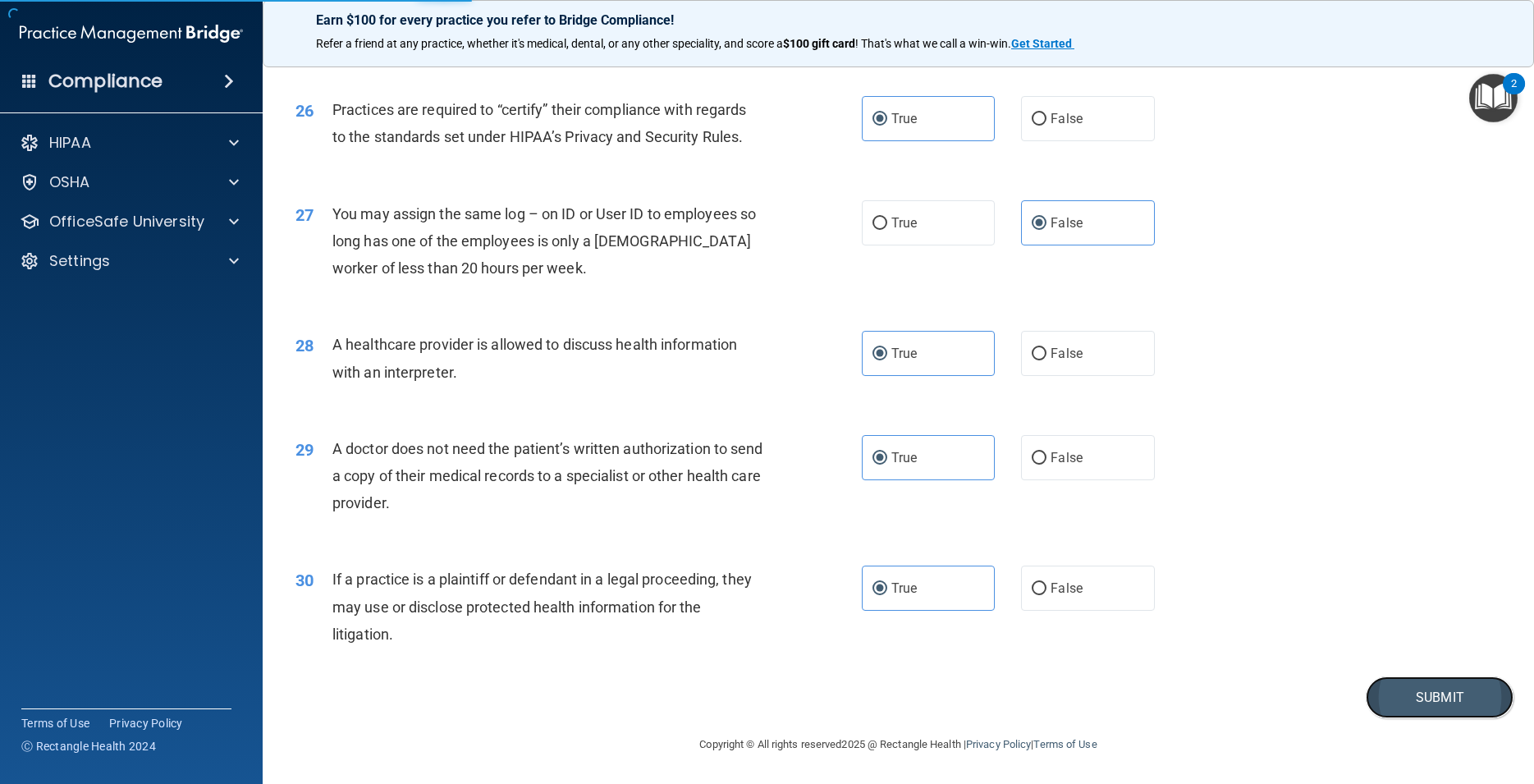
click at [1421, 698] on button "Submit" at bounding box center [1440, 697] width 148 height 42
